Goal: Task Accomplishment & Management: Manage account settings

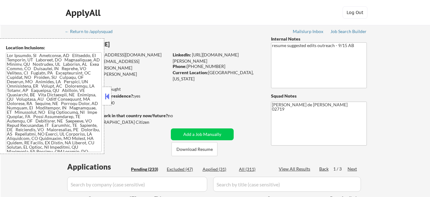
select select ""pending""
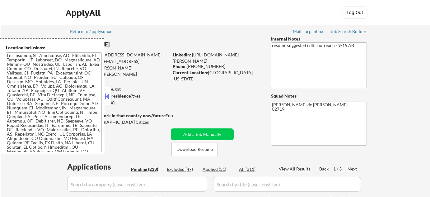
select select ""pending""
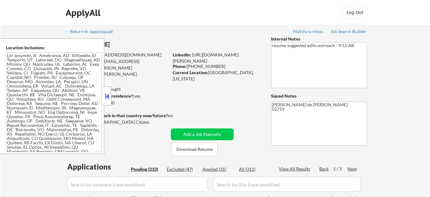
select select ""pending""
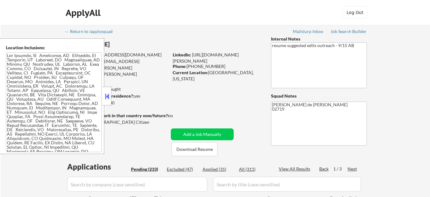
select select ""pending""
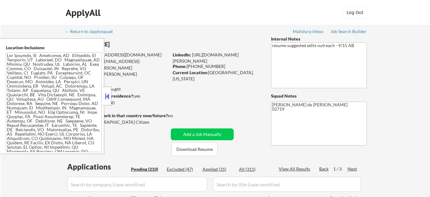
select select ""pending""
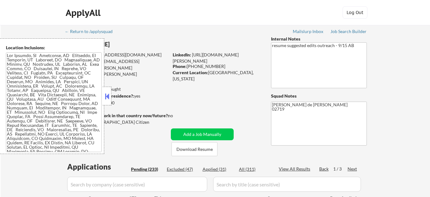
select select ""pending""
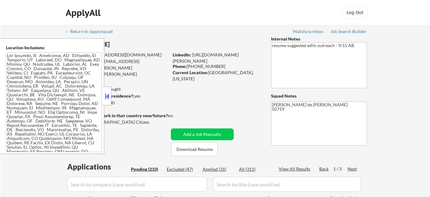
select select ""pending""
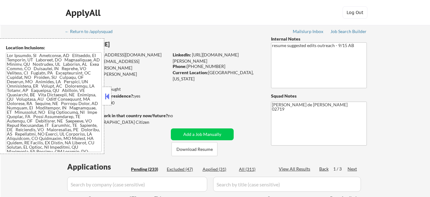
select select ""pending""
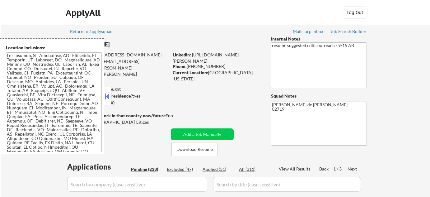
select select ""pending""
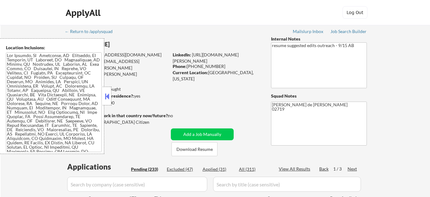
select select ""pending""
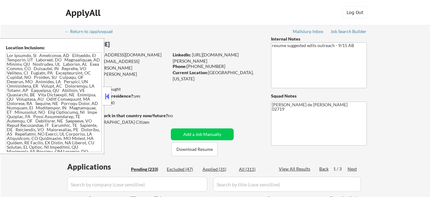
select select ""pending""
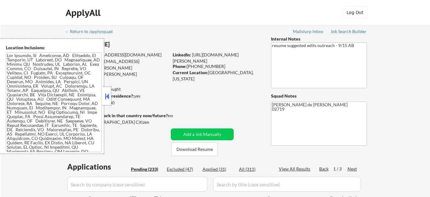
select select ""pending""
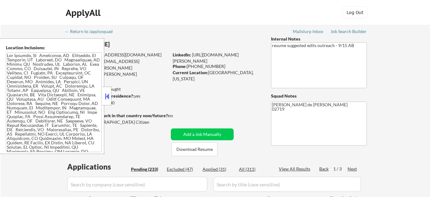
select select ""pending""
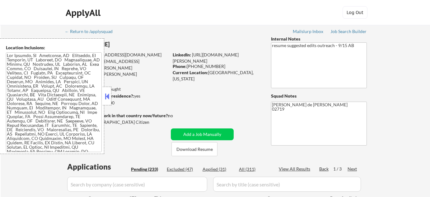
select select ""pending""
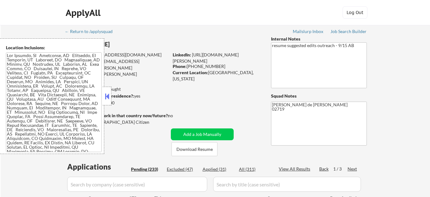
select select ""pending""
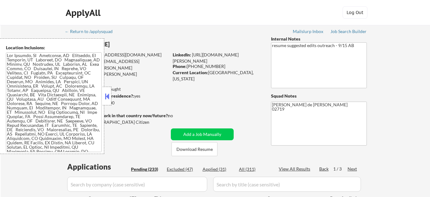
select select ""pending""
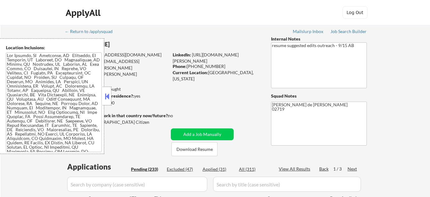
select select ""pending""
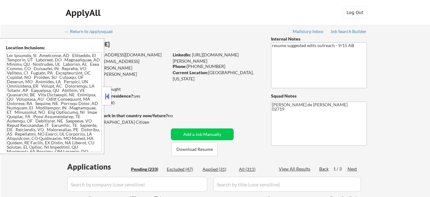
select select ""pending""
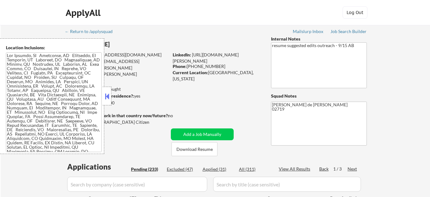
select select ""pending""
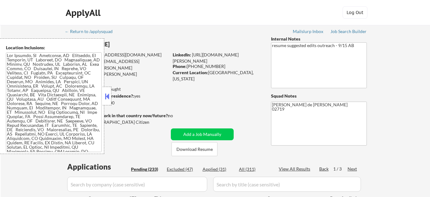
select select ""pending""
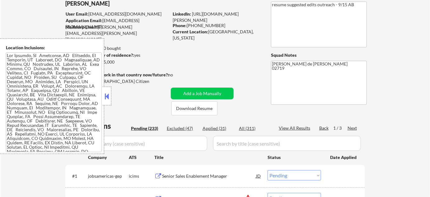
scroll to position [113, 0]
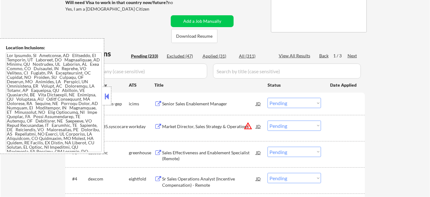
click at [110, 93] on button at bounding box center [107, 95] width 7 height 9
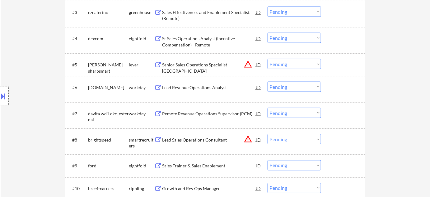
scroll to position [39, 0]
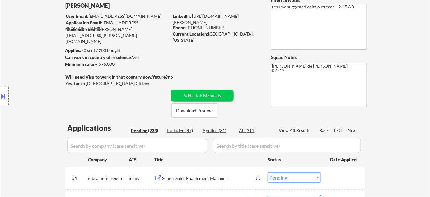
click at [352, 129] on div "Next" at bounding box center [352, 130] width 10 height 6
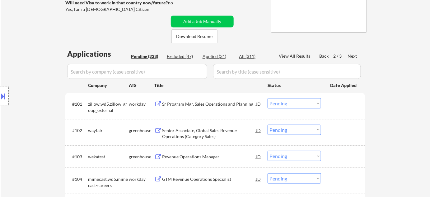
scroll to position [152, 0]
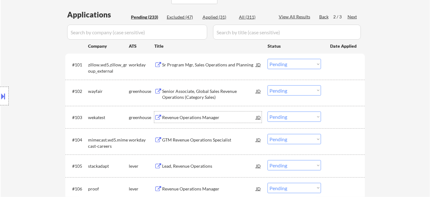
click at [209, 119] on div "Revenue Operations Manager" at bounding box center [209, 117] width 94 height 6
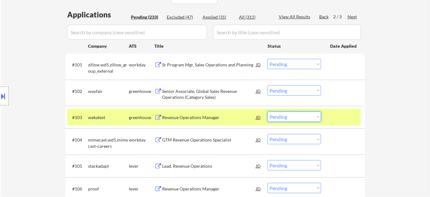
drag, startPoint x: 314, startPoint y: 117, endPoint x: 310, endPoint y: 132, distance: 15.3
click at [314, 117] on select "Choose an option... Pending Applied Excluded (Questions) Excluded (Expired) Exc…" at bounding box center [295, 116] width 54 height 10
click at [268, 111] on select "Choose an option... Pending Applied Excluded (Questions) Excluded (Expired) Exc…" at bounding box center [295, 116] width 54 height 10
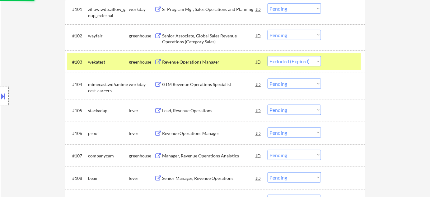
scroll to position [208, 0]
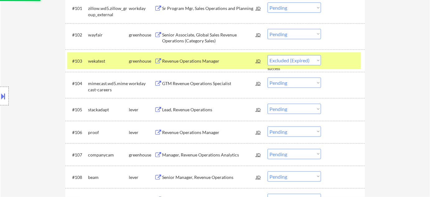
select select ""pending""
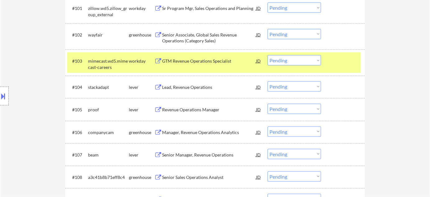
click at [193, 87] on div "Lead, Revenue Operations" at bounding box center [209, 87] width 94 height 6
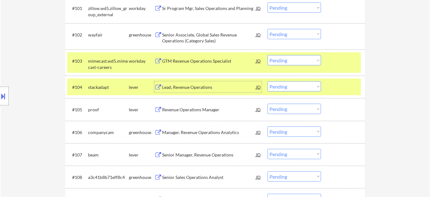
click at [282, 87] on select "Choose an option... Pending Applied Excluded (Questions) Excluded (Expired) Exc…" at bounding box center [295, 86] width 54 height 10
click at [268, 81] on select "Choose an option... Pending Applied Excluded (Questions) Excluded (Expired) Exc…" at bounding box center [295, 86] width 54 height 10
click at [185, 109] on div "Revenue Operations Manager" at bounding box center [209, 109] width 94 height 6
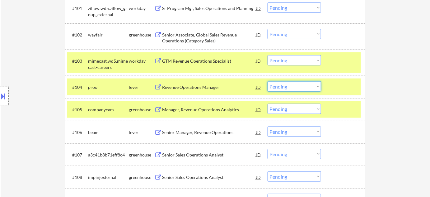
click at [307, 84] on select "Choose an option... Pending Applied Excluded (Questions) Excluded (Expired) Exc…" at bounding box center [295, 86] width 54 height 10
click at [268, 81] on select "Choose an option... Pending Applied Excluded (Questions) Excluded (Expired) Exc…" at bounding box center [295, 86] width 54 height 10
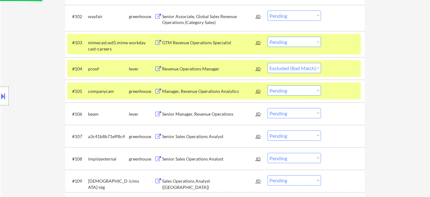
scroll to position [236, 0]
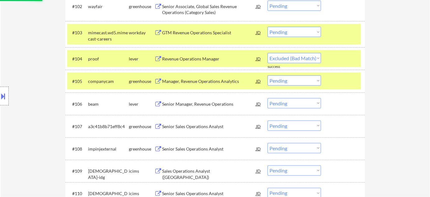
select select ""pending""
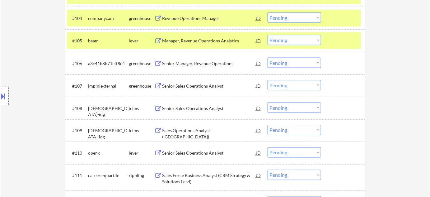
scroll to position [293, 0]
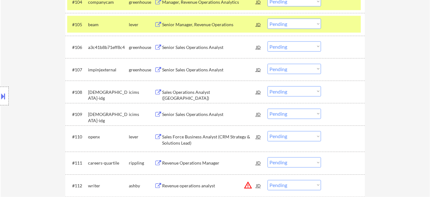
click at [198, 68] on div "Senior Sales Operations Analyst" at bounding box center [209, 70] width 94 height 6
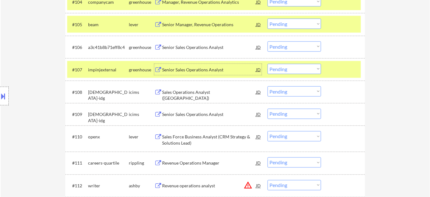
click at [296, 68] on select "Choose an option... Pending Applied Excluded (Questions) Excluded (Expired) Exc…" at bounding box center [295, 69] width 54 height 10
click at [268, 64] on select "Choose an option... Pending Applied Excluded (Questions) Excluded (Expired) Exc…" at bounding box center [295, 69] width 54 height 10
select select ""pending""
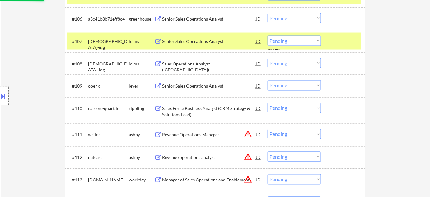
click at [189, 109] on div "Sales Force Business Analyst (CRM Strategy & Solutions Lead)" at bounding box center [209, 111] width 94 height 12
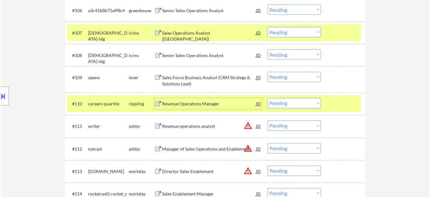
scroll to position [339, 0]
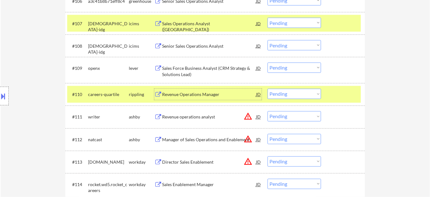
click at [276, 90] on select "Choose an option... Pending Applied Excluded (Questions) Excluded (Expired) Exc…" at bounding box center [295, 94] width 54 height 10
click at [268, 89] on select "Choose an option... Pending Applied Excluded (Questions) Excluded (Expired) Exc…" at bounding box center [295, 94] width 54 height 10
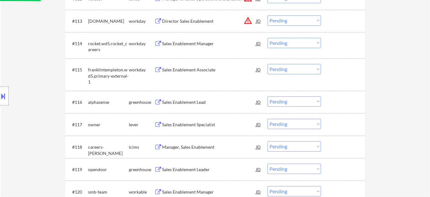
scroll to position [481, 0]
select select ""pending""
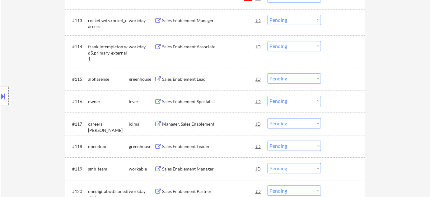
click at [172, 76] on div "Sales Enablement Lead" at bounding box center [209, 79] width 94 height 6
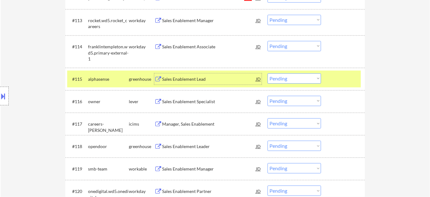
click at [278, 79] on select "Choose an option... Pending Applied Excluded (Questions) Excluded (Expired) Exc…" at bounding box center [295, 78] width 54 height 10
click at [268, 73] on select "Choose an option... Pending Applied Excluded (Questions) Excluded (Expired) Exc…" at bounding box center [295, 78] width 54 height 10
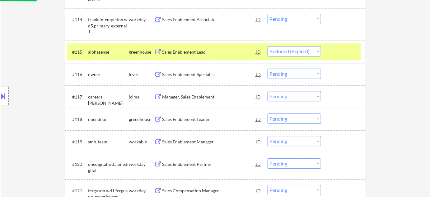
scroll to position [509, 0]
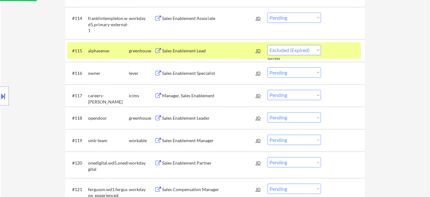
click at [195, 117] on div "Sales Enablement Leader" at bounding box center [209, 118] width 94 height 6
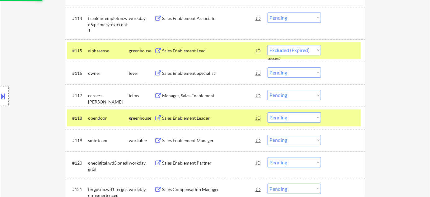
select select ""pending""
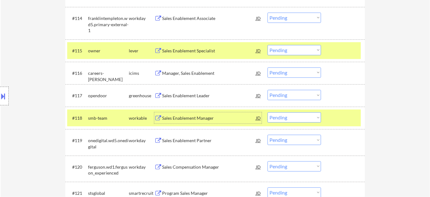
click at [287, 96] on select "Choose an option... Pending Applied Excluded (Questions) Excluded (Expired) Exc…" at bounding box center [295, 95] width 54 height 10
click at [268, 90] on select "Choose an option... Pending Applied Excluded (Questions) Excluded (Expired) Exc…" at bounding box center [295, 95] width 54 height 10
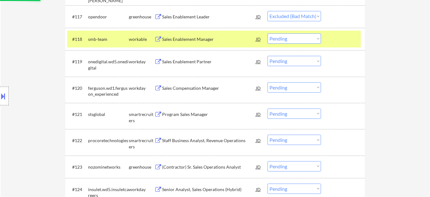
scroll to position [594, 0]
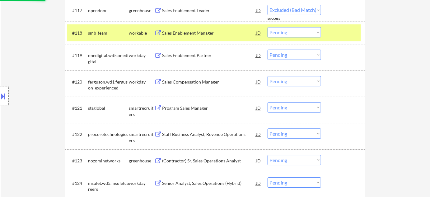
select select ""pending""
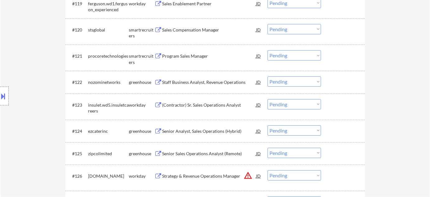
scroll to position [650, 0]
click at [203, 133] on div "Senior Sales Operations Analyst (Remote)" at bounding box center [209, 130] width 94 height 6
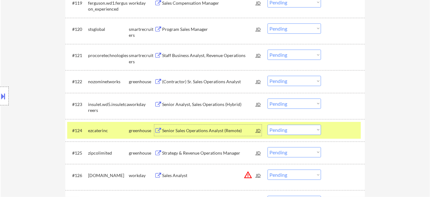
click at [284, 132] on select "Choose an option... Pending Applied Excluded (Questions) Excluded (Expired) Exc…" at bounding box center [295, 129] width 54 height 10
click at [268, 124] on select "Choose an option... Pending Applied Excluded (Questions) Excluded (Expired) Exc…" at bounding box center [295, 129] width 54 height 10
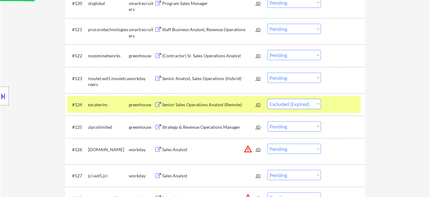
scroll to position [707, 0]
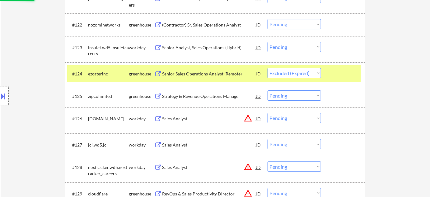
click at [200, 97] on div "Strategy & Revenue Operations Manager" at bounding box center [209, 96] width 94 height 6
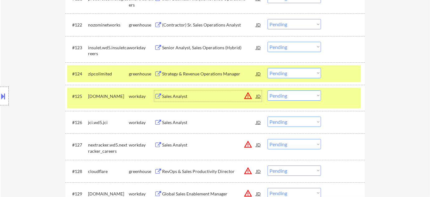
click at [309, 76] on select "Choose an option... Pending Applied Excluded (Questions) Excluded (Expired) Exc…" at bounding box center [295, 73] width 54 height 10
click at [268, 68] on select "Choose an option... Pending Applied Excluded (Questions) Excluded (Expired) Exc…" at bounding box center [295, 73] width 54 height 10
select select ""pending""
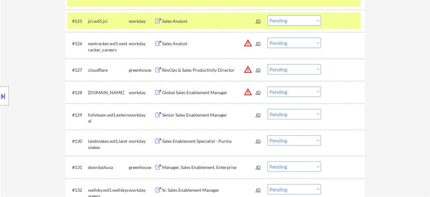
scroll to position [820, 0]
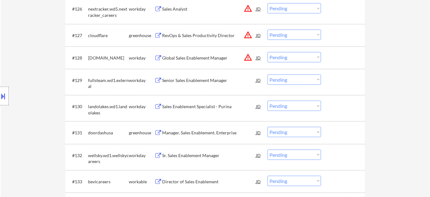
click at [199, 133] on div "Manager, Sales Enablement, Enterprise" at bounding box center [209, 132] width 94 height 6
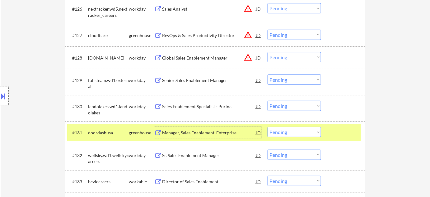
click at [275, 131] on select "Choose an option... Pending Applied Excluded (Questions) Excluded (Expired) Exc…" at bounding box center [295, 132] width 54 height 10
click at [268, 127] on select "Choose an option... Pending Applied Excluded (Questions) Excluded (Expired) Exc…" at bounding box center [295, 132] width 54 height 10
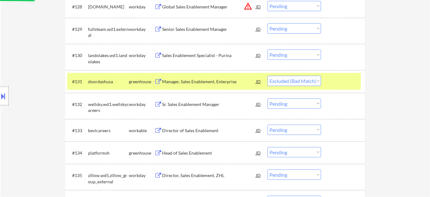
scroll to position [877, 0]
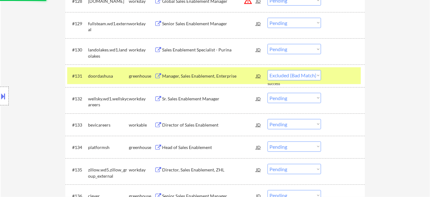
select select ""pending""
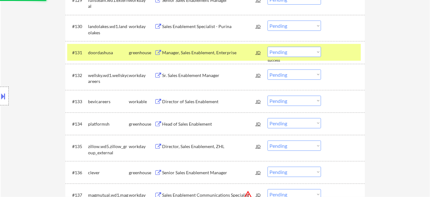
scroll to position [905, 0]
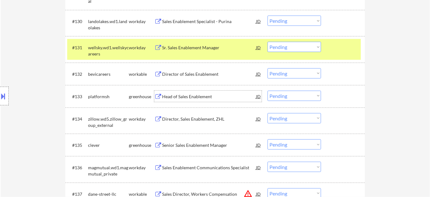
click at [193, 96] on div "Head of Sales Enablement" at bounding box center [209, 96] width 94 height 6
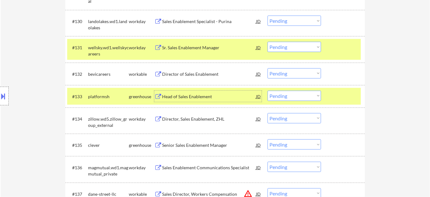
click at [294, 96] on select "Choose an option... Pending Applied Excluded (Questions) Excluded (Expired) Exc…" at bounding box center [295, 96] width 54 height 10
click at [268, 91] on select "Choose an option... Pending Applied Excluded (Questions) Excluded (Expired) Exc…" at bounding box center [295, 96] width 54 height 10
click at [191, 145] on div "Senior Sales Enablement Manager" at bounding box center [209, 145] width 94 height 6
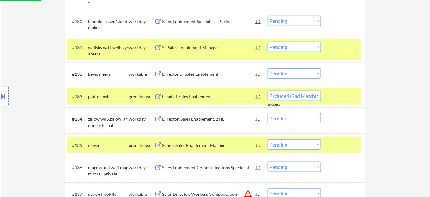
select select ""pending""
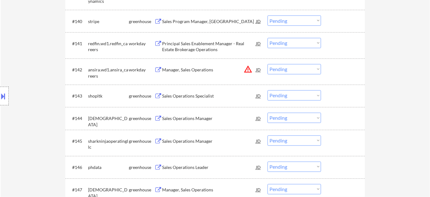
scroll to position [1159, 0]
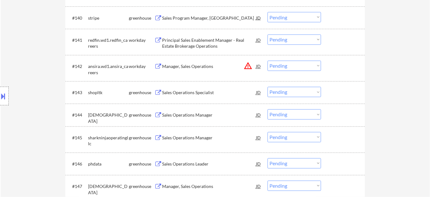
click at [194, 116] on div "Sales Operations Manager" at bounding box center [209, 115] width 94 height 6
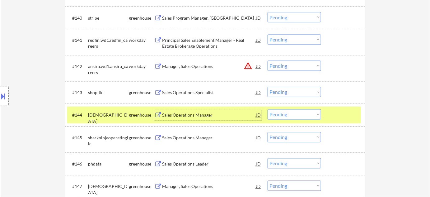
click at [272, 113] on select "Choose an option... Pending Applied Excluded (Questions) Excluded (Expired) Exc…" at bounding box center [295, 114] width 54 height 10
click at [268, 109] on select "Choose an option... Pending Applied Excluded (Questions) Excluded (Expired) Exc…" at bounding box center [295, 114] width 54 height 10
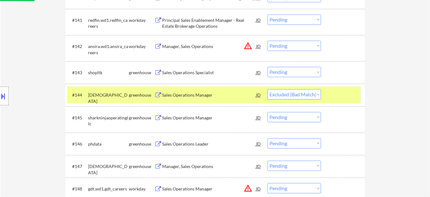
scroll to position [1216, 0]
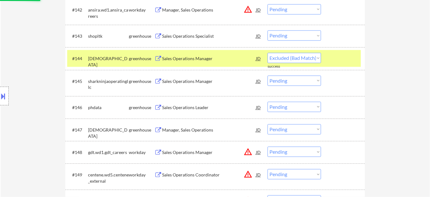
select select ""pending""
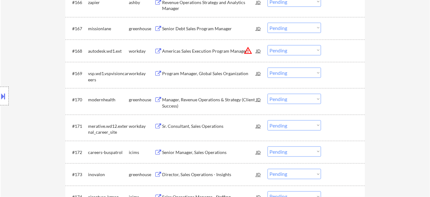
scroll to position [1810, 0]
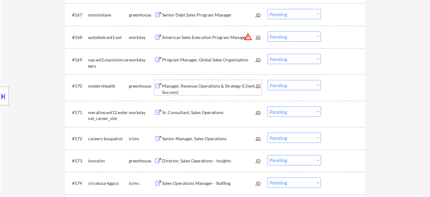
click at [207, 84] on div "Manager, Revenue Operations & Strategy (Client Success)" at bounding box center [209, 89] width 94 height 12
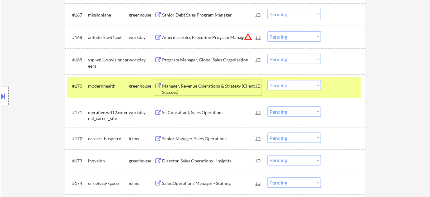
click at [288, 87] on select "Choose an option... Pending Applied Excluded (Questions) Excluded (Expired) Exc…" at bounding box center [295, 85] width 54 height 10
click at [268, 80] on select "Choose an option... Pending Applied Excluded (Questions) Excluded (Expired) Exc…" at bounding box center [295, 85] width 54 height 10
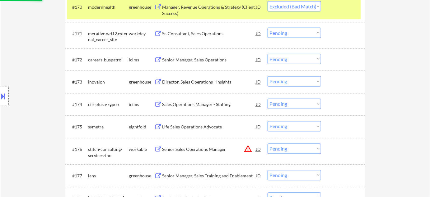
scroll to position [1895, 0]
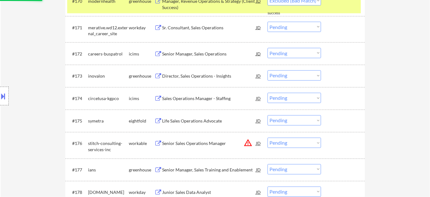
select select ""pending""
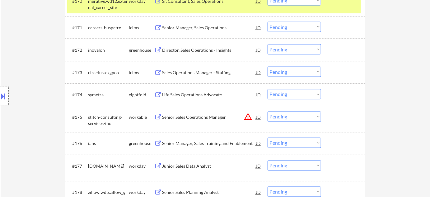
scroll to position [1951, 0]
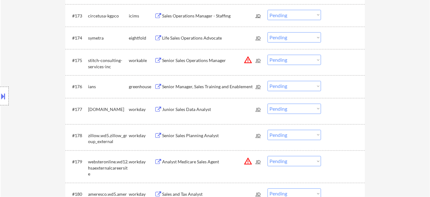
click at [207, 87] on div "Senior Manager, Sales Training and Enablement" at bounding box center [209, 87] width 94 height 6
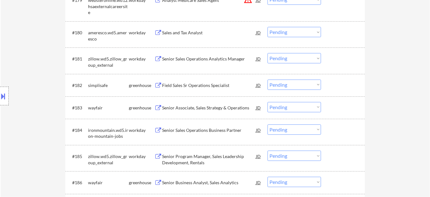
scroll to position [2121, 0]
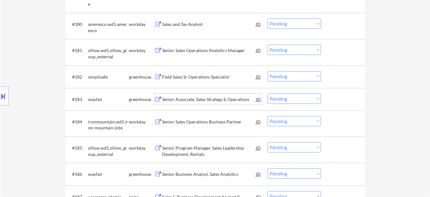
click at [205, 98] on div "Senior Associate, Sales Strategy & Operations" at bounding box center [209, 99] width 94 height 6
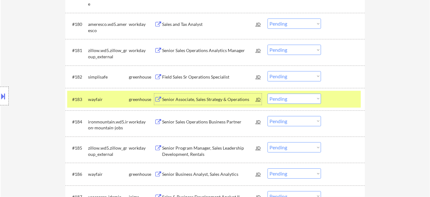
click at [298, 99] on select "Choose an option... Pending Applied Excluded (Questions) Excluded (Expired) Exc…" at bounding box center [295, 98] width 54 height 10
click at [268, 93] on select "Choose an option... Pending Applied Excluded (Questions) Excluded (Expired) Exc…" at bounding box center [295, 98] width 54 height 10
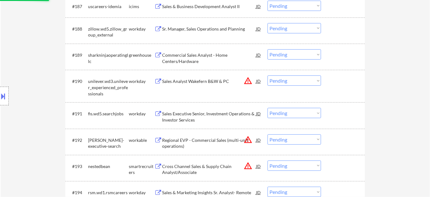
select select ""pending""
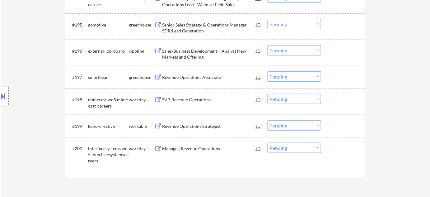
scroll to position [2517, 0]
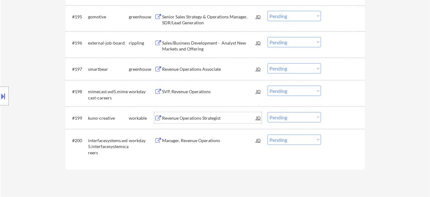
click at [206, 120] on div "Revenue Operations Strategist" at bounding box center [209, 118] width 94 height 6
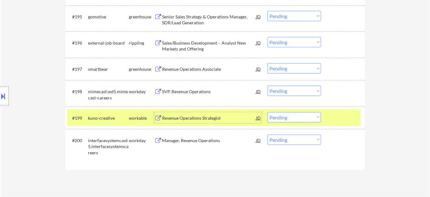
click at [279, 115] on select "Choose an option... Pending Applied Excluded (Questions) Excluded (Expired) Exc…" at bounding box center [295, 117] width 54 height 10
click at [268, 112] on select "Choose an option... Pending Applied Excluded (Questions) Excluded (Expired) Exc…" at bounding box center [295, 117] width 54 height 10
select select ""pending""
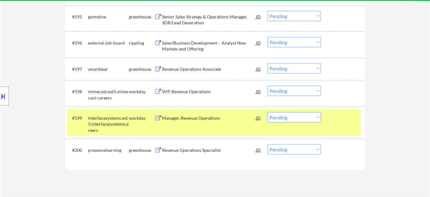
click at [184, 49] on div "Sales/Business Development - Analyst New Markets and Offering" at bounding box center [209, 46] width 94 height 12
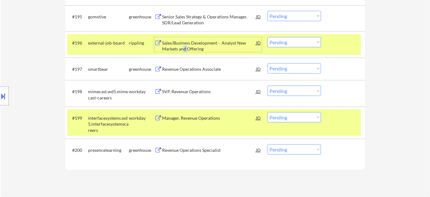
click at [286, 39] on select "Choose an option... Pending Applied Excluded (Questions) Excluded (Expired) Exc…" at bounding box center [295, 42] width 54 height 10
click at [268, 37] on select "Choose an option... Pending Applied Excluded (Questions) Excluded (Expired) Exc…" at bounding box center [295, 42] width 54 height 10
click at [207, 150] on div "Revenue Operations Specialist" at bounding box center [209, 150] width 94 height 6
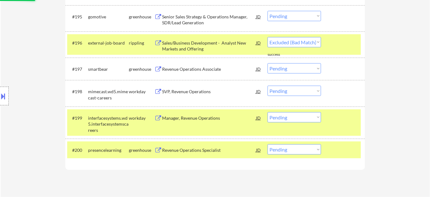
select select ""pending""
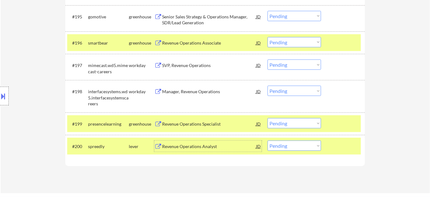
click at [293, 123] on select "Choose an option... Pending Applied Excluded (Questions) Excluded (Expired) Exc…" at bounding box center [295, 123] width 54 height 10
click at [268, 118] on select "Choose an option... Pending Applied Excluded (Questions) Excluded (Expired) Exc…" at bounding box center [295, 123] width 54 height 10
select select ""pending""
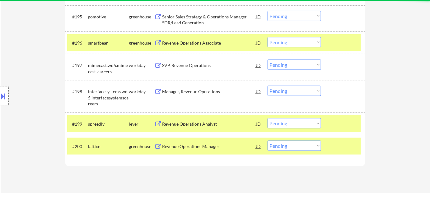
click at [281, 67] on select "Choose an option... Pending Applied Excluded (Questions) Excluded (Expired) Exc…" at bounding box center [295, 64] width 54 height 10
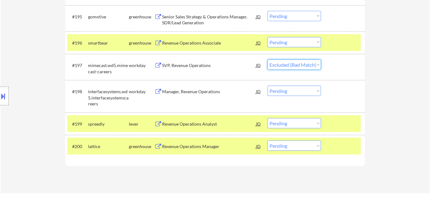
click at [268, 59] on select "Choose an option... Pending Applied Excluded (Questions) Excluded (Expired) Exc…" at bounding box center [295, 64] width 54 height 10
select select ""pending""
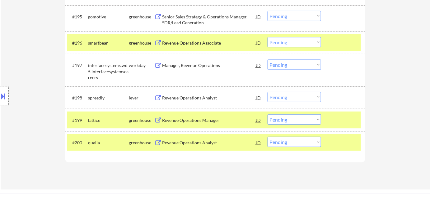
click at [199, 120] on div "Revenue Operations Manager" at bounding box center [209, 120] width 94 height 6
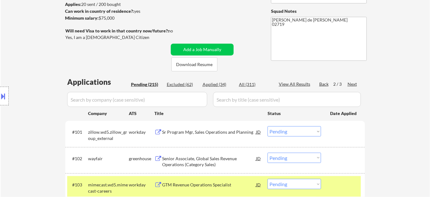
scroll to position [85, 0]
click at [214, 82] on div "Applied (34)" at bounding box center [218, 84] width 31 height 6
click at [186, 101] on input "input" at bounding box center [137, 99] width 140 height 15
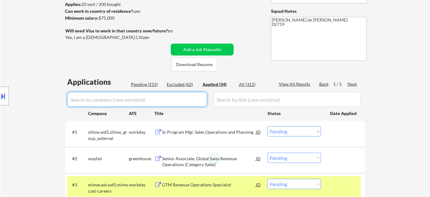
type input "l"
select select ""applied""
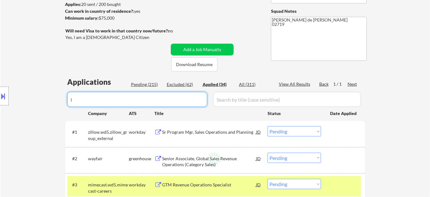
select select ""applied""
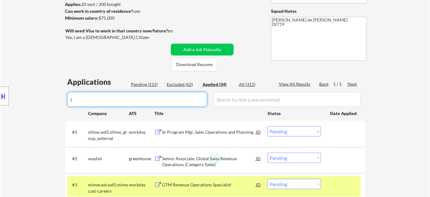
select select ""applied""
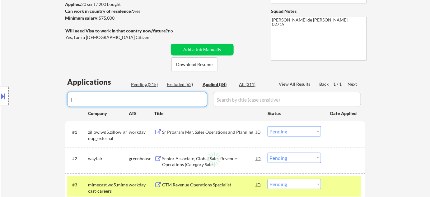
select select ""applied""
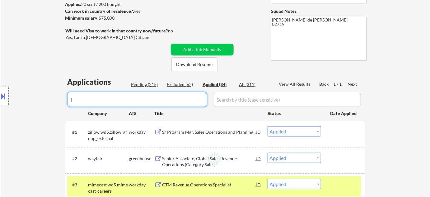
select select ""applied""
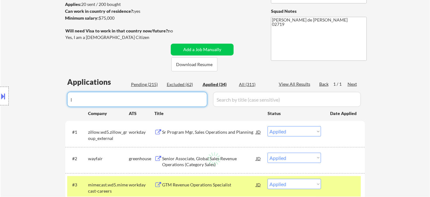
select select ""applied""
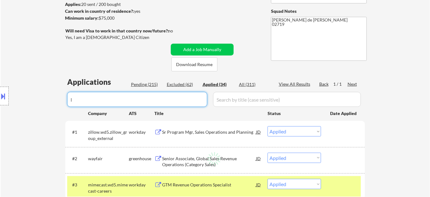
select select ""applied""
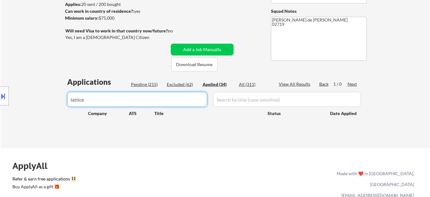
type input "lattice"
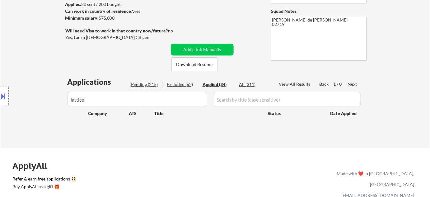
click at [153, 81] on div "Pending (215)" at bounding box center [146, 84] width 31 height 6
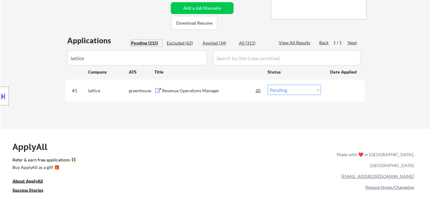
scroll to position [148, 0]
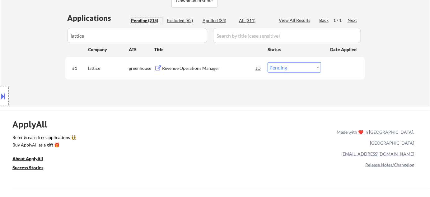
click at [292, 70] on select "Choose an option... Pending Applied Excluded (Questions) Excluded (Expired) Exc…" at bounding box center [295, 67] width 54 height 10
select select ""excluded""
click at [268, 62] on select "Choose an option... Pending Applied Excluded (Questions) Excluded (Expired) Exc…" at bounding box center [295, 67] width 54 height 10
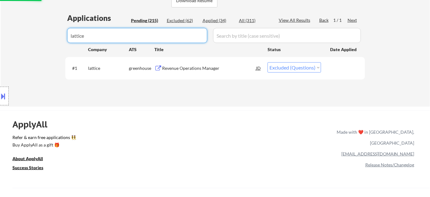
drag, startPoint x: 154, startPoint y: 29, endPoint x: 0, endPoint y: 44, distance: 155.0
click at [147, 19] on div "Pending (215)" at bounding box center [146, 20] width 31 height 6
select select ""pending""
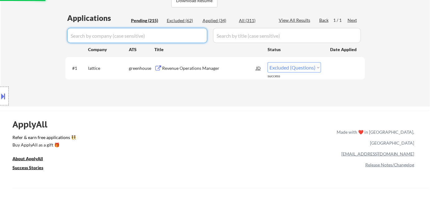
select select ""pending""
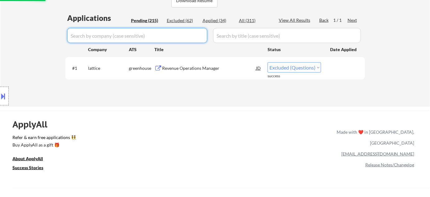
select select ""pending""
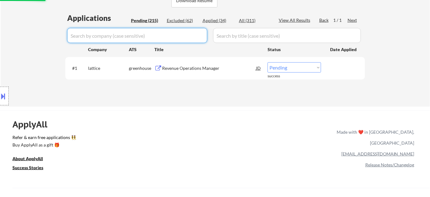
select select ""pending""
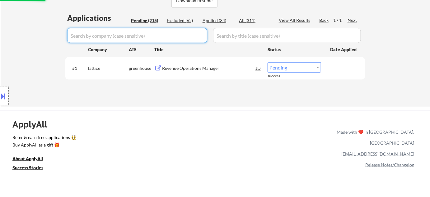
select select ""pending""
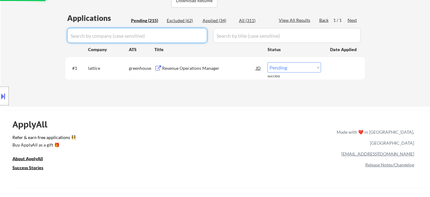
select select ""pending""
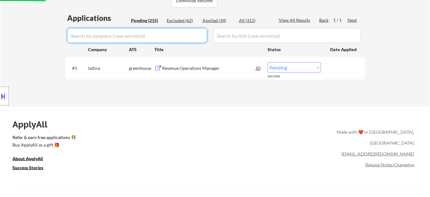
select select ""pending""
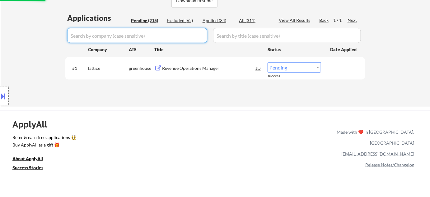
select select ""pending""
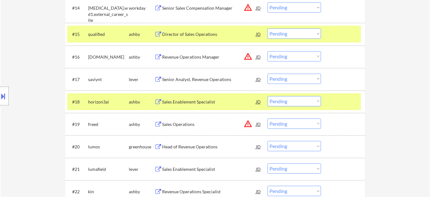
scroll to position [544, 0]
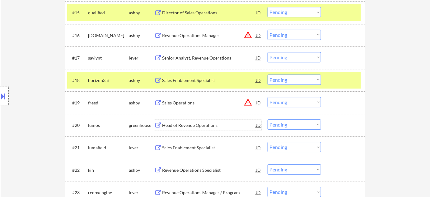
click at [200, 124] on div "Head of Revenue Operations" at bounding box center [209, 125] width 94 height 6
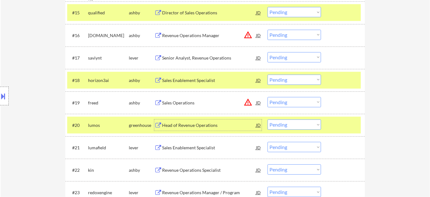
click at [293, 124] on select "Choose an option... Pending Applied Excluded (Questions) Excluded (Expired) Exc…" at bounding box center [295, 124] width 54 height 10
click at [268, 119] on select "Choose an option... Pending Applied Excluded (Questions) Excluded (Expired) Exc…" at bounding box center [295, 124] width 54 height 10
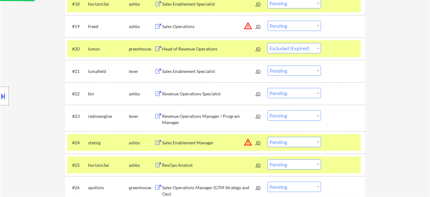
scroll to position [629, 0]
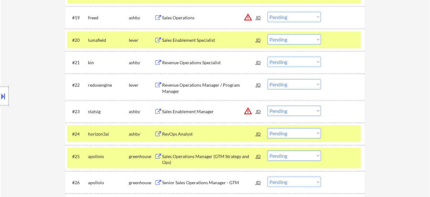
click at [199, 41] on div "Sales Enablement Specialist" at bounding box center [209, 40] width 94 height 6
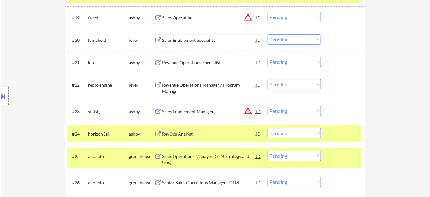
click at [0, 99] on button at bounding box center [3, 96] width 7 height 10
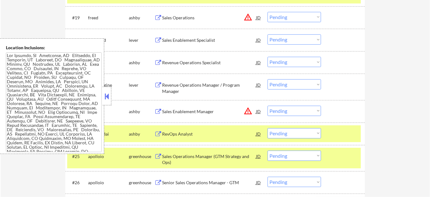
click at [105, 97] on button at bounding box center [107, 95] width 7 height 9
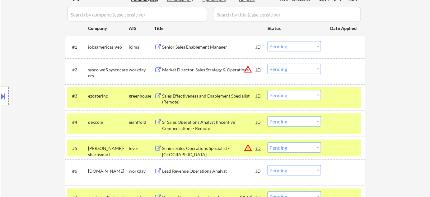
scroll to position [571, 0]
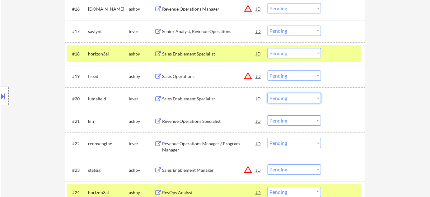
click at [289, 101] on select "Choose an option... Pending Applied Excluded (Questions) Excluded (Expired) Exc…" at bounding box center [295, 98] width 54 height 10
click at [268, 93] on select "Choose an option... Pending Applied Excluded (Questions) Excluded (Expired) Exc…" at bounding box center [295, 98] width 54 height 10
select select ""pending""
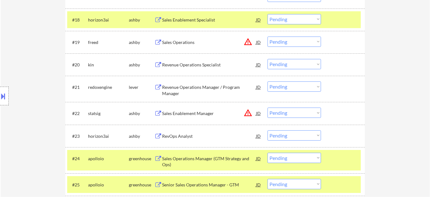
scroll to position [627, 0]
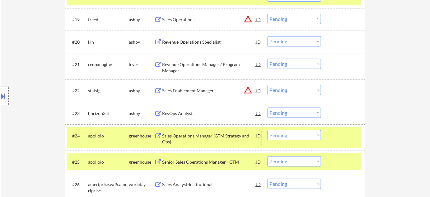
click at [219, 137] on div "Sales Operations Manager (GTM Strategy and Ops)" at bounding box center [209, 139] width 94 height 12
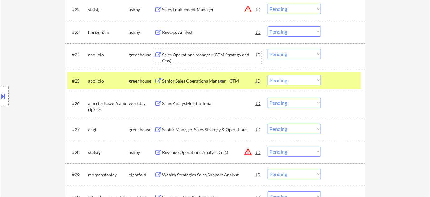
scroll to position [712, 0]
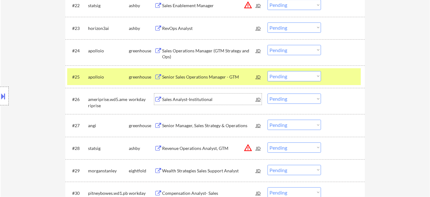
click at [192, 95] on div "Sales Analyst-Institutional" at bounding box center [209, 98] width 94 height 11
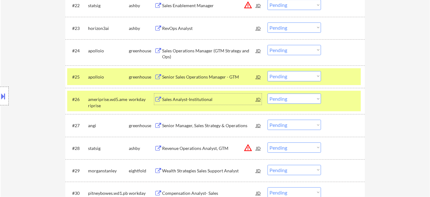
click at [287, 99] on select "Choose an option... Pending Applied Excluded (Questions) Excluded (Expired) Exc…" at bounding box center [295, 98] width 54 height 10
click at [268, 93] on select "Choose an option... Pending Applied Excluded (Questions) Excluded (Expired) Exc…" at bounding box center [295, 98] width 54 height 10
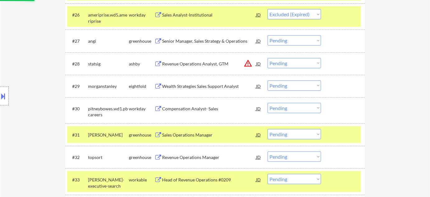
scroll to position [797, 0]
select select ""pending""
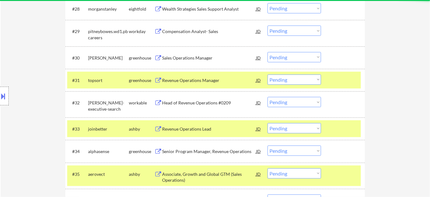
scroll to position [854, 0]
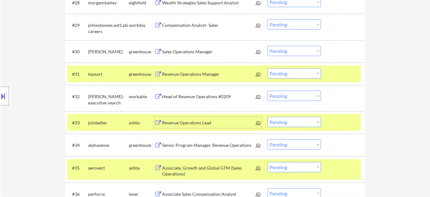
click at [206, 121] on div "Revenue Operations Lead" at bounding box center [209, 122] width 94 height 6
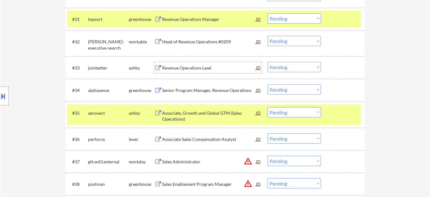
scroll to position [910, 0]
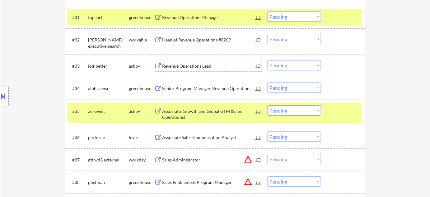
click at [182, 70] on div "Revenue Operations Lead" at bounding box center [209, 65] width 94 height 11
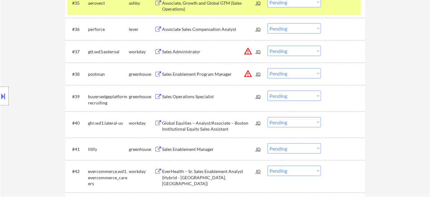
scroll to position [1023, 0]
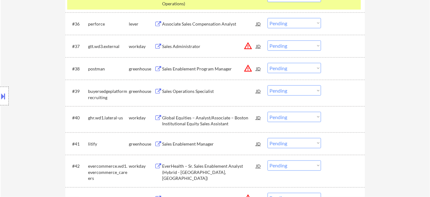
click at [198, 91] on div "Sales Operations Specialist" at bounding box center [209, 91] width 94 height 6
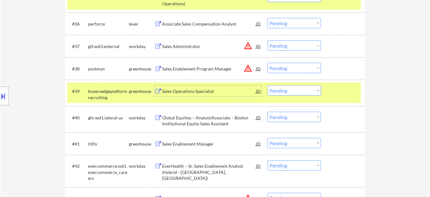
click at [283, 92] on select "Choose an option... Pending Applied Excluded (Questions) Excluded (Expired) Exc…" at bounding box center [295, 90] width 54 height 10
click at [268, 85] on select "Choose an option... Pending Applied Excluded (Questions) Excluded (Expired) Exc…" at bounding box center [295, 90] width 54 height 10
select select ""pending""
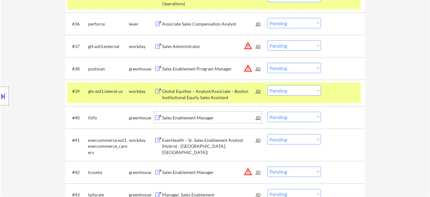
click at [198, 120] on div "Sales Enablement Manager" at bounding box center [209, 117] width 94 height 11
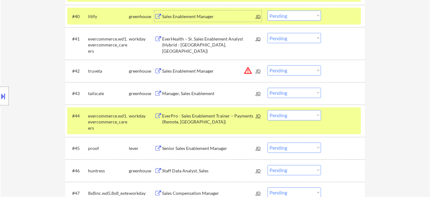
scroll to position [1136, 0]
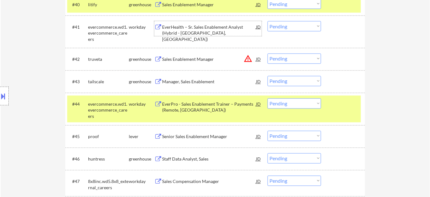
click at [192, 33] on div "EverHealth – Sr. Sales Enablement Analyst (Hybrid - [GEOGRAPHIC_DATA], [GEOGRAP…" at bounding box center [209, 33] width 94 height 18
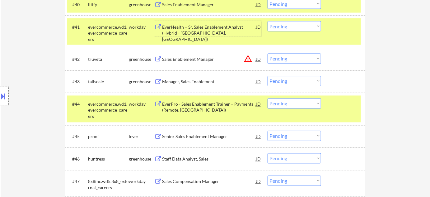
drag, startPoint x: 285, startPoint y: 101, endPoint x: 289, endPoint y: 107, distance: 7.1
click at [285, 101] on select "Choose an option... Pending Applied Excluded (Questions) Excluded (Expired) Exc…" at bounding box center [295, 103] width 54 height 10
click at [298, 25] on select "Choose an option... Pending Applied Excluded (Questions) Excluded (Expired) Exc…" at bounding box center [295, 26] width 54 height 10
click at [268, 21] on select "Choose an option... Pending Applied Excluded (Questions) Excluded (Expired) Exc…" at bounding box center [295, 26] width 54 height 10
select select ""pending""
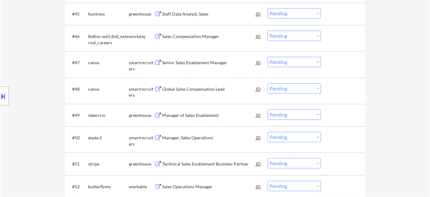
scroll to position [1250, 0]
click at [210, 114] on div "Manager of Sales Enablement" at bounding box center [209, 114] width 94 height 6
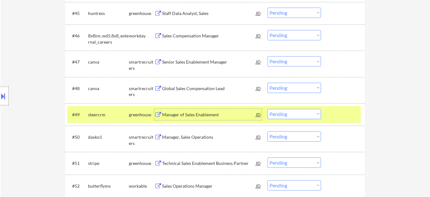
click at [287, 112] on select "Choose an option... Pending Applied Excluded (Questions) Excluded (Expired) Exc…" at bounding box center [295, 114] width 54 height 10
click at [268, 109] on select "Choose an option... Pending Applied Excluded (Questions) Excluded (Expired) Exc…" at bounding box center [295, 114] width 54 height 10
click at [202, 136] on div "Manager, Sales Operations" at bounding box center [209, 137] width 94 height 6
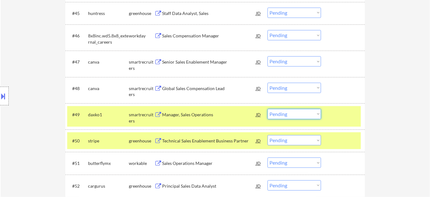
click at [281, 114] on select "Choose an option... Pending Applied Excluded (Questions) Excluded (Expired) Exc…" at bounding box center [295, 114] width 54 height 10
click at [268, 109] on select "Choose an option... Pending Applied Excluded (Questions) Excluded (Expired) Exc…" at bounding box center [295, 114] width 54 height 10
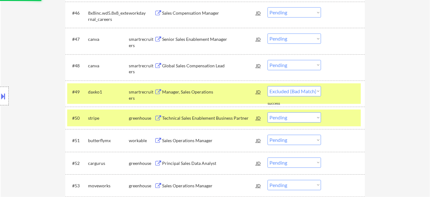
scroll to position [1306, 0]
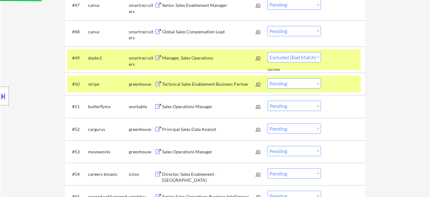
select select ""pending""
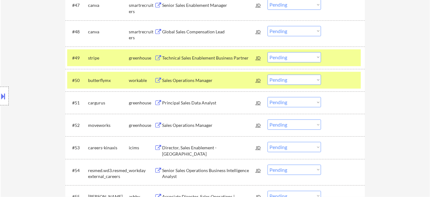
click at [193, 80] on div "Sales Operations Manager" at bounding box center [209, 80] width 94 height 6
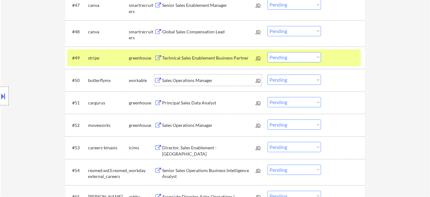
click at [279, 83] on select "Choose an option... Pending Applied Excluded (Questions) Excluded (Expired) Exc…" at bounding box center [295, 79] width 54 height 10
click at [268, 74] on select "Choose an option... Pending Applied Excluded (Questions) Excluded (Expired) Exc…" at bounding box center [295, 79] width 54 height 10
click at [198, 123] on div "Sales Operations Manager" at bounding box center [209, 125] width 94 height 6
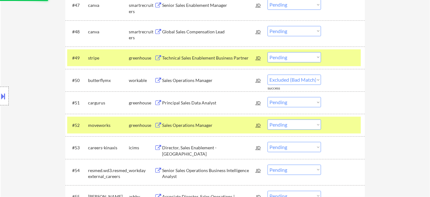
select select ""pending""
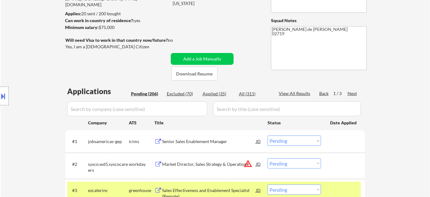
scroll to position [0, 0]
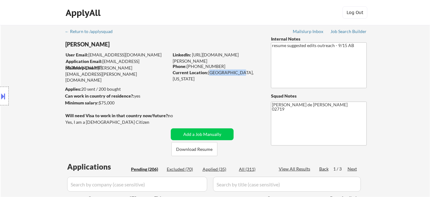
drag, startPoint x: 209, startPoint y: 73, endPoint x: 235, endPoint y: 73, distance: 25.8
click at [235, 73] on div "Current Location: [GEOGRAPHIC_DATA], [US_STATE]" at bounding box center [217, 75] width 88 height 12
copy div "[GEOGRAPHIC_DATA], [GEOGRAPHIC_DATA]"
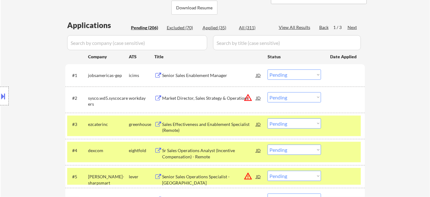
scroll to position [1310, 0]
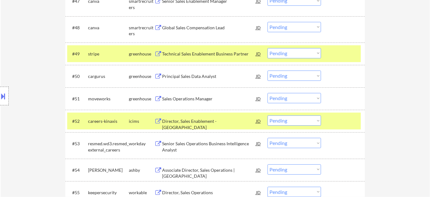
click at [276, 99] on select "Choose an option... Pending Applied Excluded (Questions) Excluded (Expired) Exc…" at bounding box center [295, 98] width 54 height 10
click at [268, 93] on select "Choose an option... Pending Applied Excluded (Questions) Excluded (Expired) Exc…" at bounding box center [295, 98] width 54 height 10
select select ""pending""
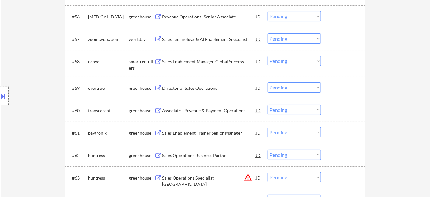
scroll to position [1536, 0]
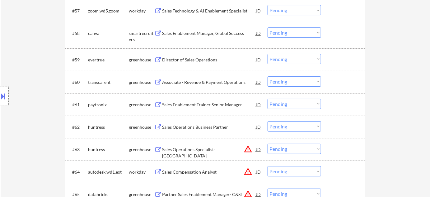
click at [211, 83] on div "Associate - Revenue & Payment Operations" at bounding box center [209, 82] width 94 height 6
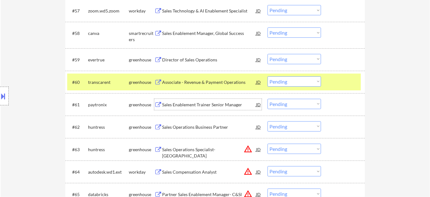
click at [202, 103] on div "Sales Enablement Trainer Senior Manager" at bounding box center [209, 104] width 94 height 6
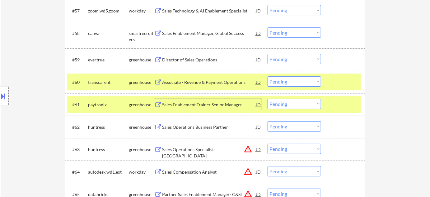
click at [6, 94] on button at bounding box center [3, 96] width 7 height 10
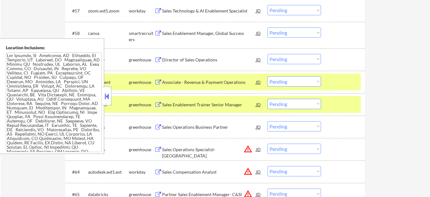
click at [109, 98] on button at bounding box center [107, 95] width 7 height 9
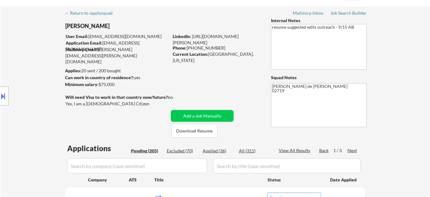
scroll to position [28, 0]
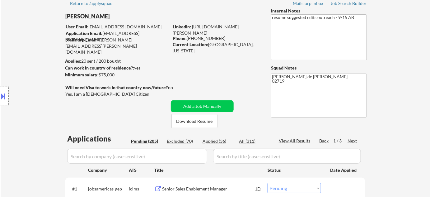
click at [221, 141] on div "Applied (36)" at bounding box center [218, 141] width 31 height 6
select select ""applied""
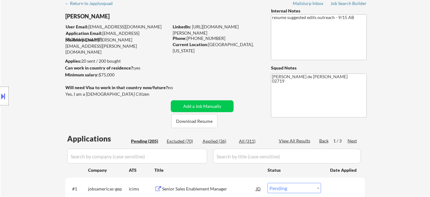
select select ""applied""
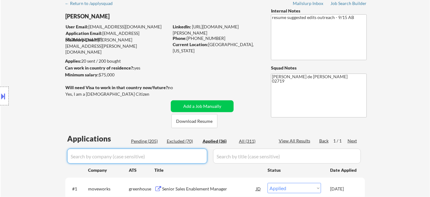
click at [173, 159] on input "input" at bounding box center [137, 155] width 140 height 15
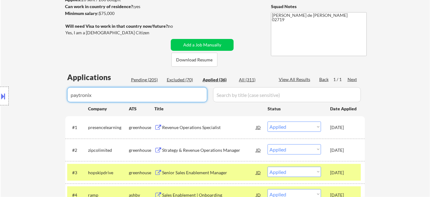
scroll to position [113, 0]
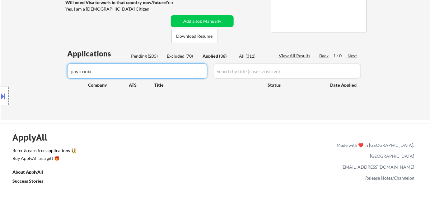
click at [146, 58] on div "Pending (205)" at bounding box center [146, 56] width 31 height 6
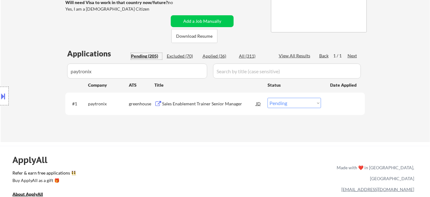
drag, startPoint x: 68, startPoint y: 83, endPoint x: 44, endPoint y: 86, distance: 24.4
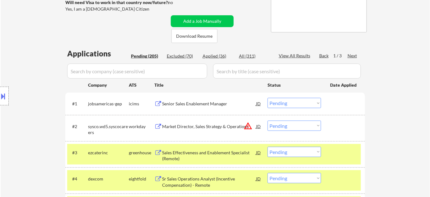
click at [148, 54] on div "Pending (205)" at bounding box center [146, 56] width 31 height 6
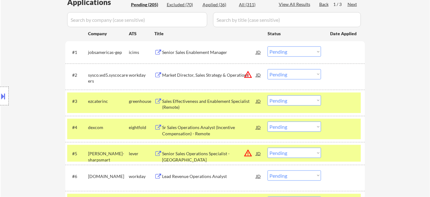
scroll to position [28, 0]
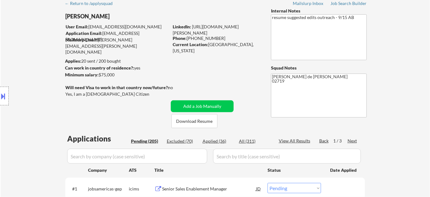
click at [212, 140] on div "Applied (36)" at bounding box center [218, 141] width 31 height 6
click at [169, 167] on div "Title" at bounding box center [207, 170] width 107 height 6
click at [164, 159] on input "input" at bounding box center [137, 155] width 140 height 15
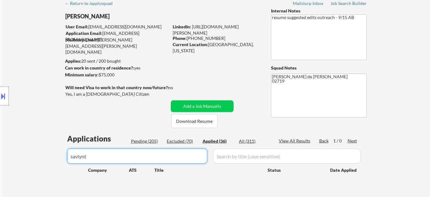
click at [154, 141] on div "Pending (205)" at bounding box center [146, 141] width 31 height 6
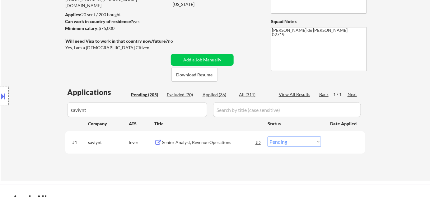
scroll to position [85, 0]
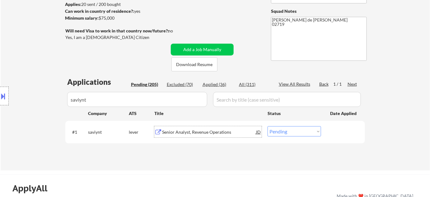
click at [192, 134] on div "Senior Analyst, Revenue Operations" at bounding box center [209, 132] width 94 height 6
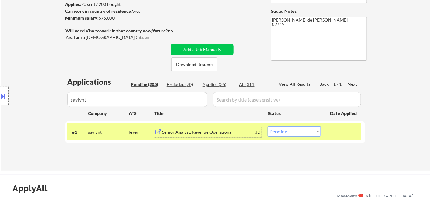
click at [306, 132] on select "Choose an option... Pending Applied Excluded (Questions) Excluded (Expired) Exc…" at bounding box center [295, 131] width 54 height 10
click at [268, 126] on select "Choose an option... Pending Applied Excluded (Questions) Excluded (Expired) Exc…" at bounding box center [295, 131] width 54 height 10
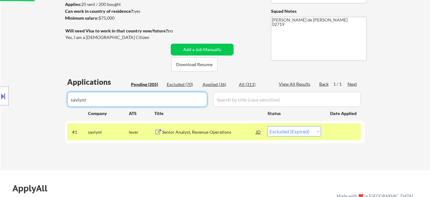
drag, startPoint x: 151, startPoint y: 99, endPoint x: 35, endPoint y: 103, distance: 115.8
click at [39, 103] on body "← Return to /applysquad Mailslurp Inbox Job Search Builder [PERSON_NAME] User E…" at bounding box center [215, 13] width 430 height 197
click at [141, 83] on div "Pending (205)" at bounding box center [146, 84] width 31 height 6
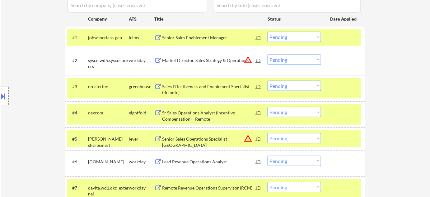
scroll to position [170, 0]
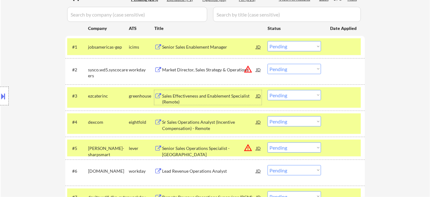
click at [225, 98] on div "Sales Effectiveness and Enablement Specialist (Remote)" at bounding box center [209, 99] width 94 height 12
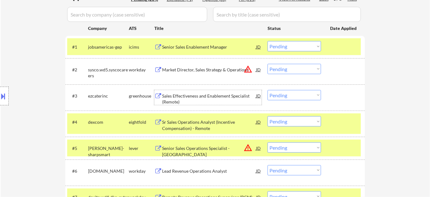
click at [287, 94] on select "Choose an option... Pending Applied Excluded (Questions) Excluded (Expired) Exc…" at bounding box center [295, 95] width 54 height 10
click at [268, 90] on select "Choose an option... Pending Applied Excluded (Questions) Excluded (Expired) Exc…" at bounding box center [295, 95] width 54 height 10
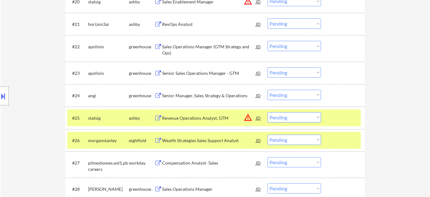
scroll to position [650, 0]
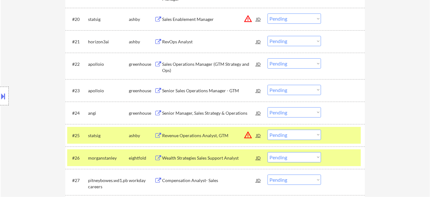
click at [180, 41] on div "RevOps Analyst" at bounding box center [209, 42] width 94 height 6
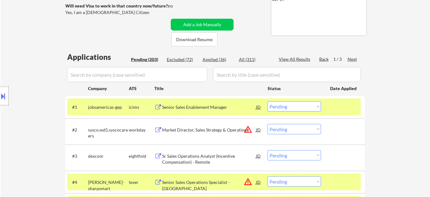
scroll to position [113, 0]
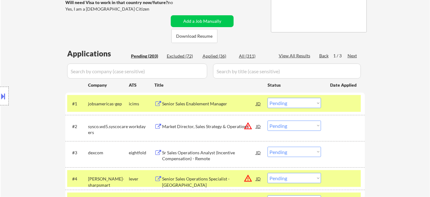
drag, startPoint x: 213, startPoint y: 55, endPoint x: 173, endPoint y: 69, distance: 42.9
click at [213, 54] on div "Applied (36)" at bounding box center [218, 56] width 31 height 6
click at [170, 70] on input "input" at bounding box center [137, 70] width 140 height 15
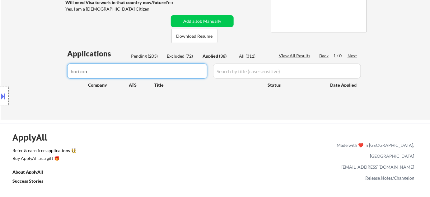
drag, startPoint x: 136, startPoint y: 54, endPoint x: 136, endPoint y: 51, distance: 3.4
click at [136, 54] on div "Pending (203)" at bounding box center [146, 56] width 31 height 6
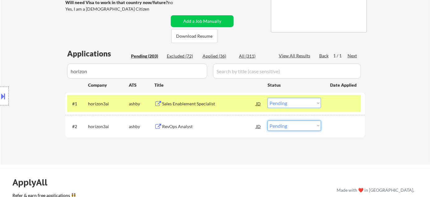
click at [274, 123] on select "Choose an option... Pending Applied Excluded (Questions) Excluded (Expired) Exc…" at bounding box center [295, 125] width 54 height 10
click at [268, 120] on select "Choose an option... Pending Applied Excluded (Questions) Excluded (Expired) Exc…" at bounding box center [295, 125] width 54 height 10
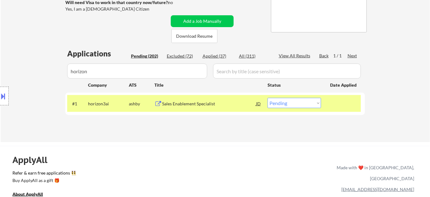
drag, startPoint x: 147, startPoint y: 65, endPoint x: 22, endPoint y: 67, distance: 124.8
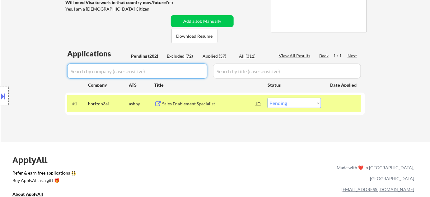
click at [140, 53] on div "Pending (202)" at bounding box center [146, 56] width 31 height 6
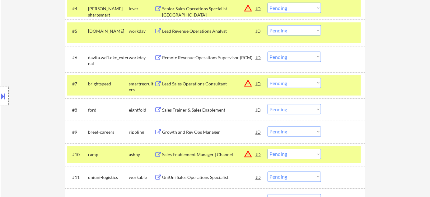
scroll to position [396, 0]
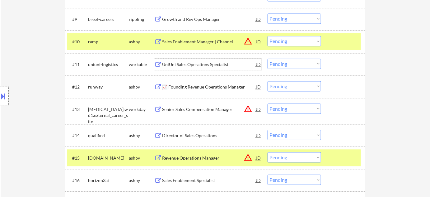
click at [211, 65] on div "UniUni Sales Operations Specialist" at bounding box center [209, 64] width 94 height 6
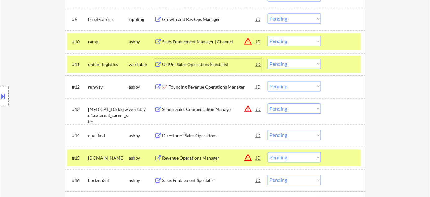
click at [287, 60] on select "Choose an option... Pending Applied Excluded (Questions) Excluded (Expired) Exc…" at bounding box center [295, 63] width 54 height 10
click at [268, 58] on select "Choose an option... Pending Applied Excluded (Questions) Excluded (Expired) Exc…" at bounding box center [295, 63] width 54 height 10
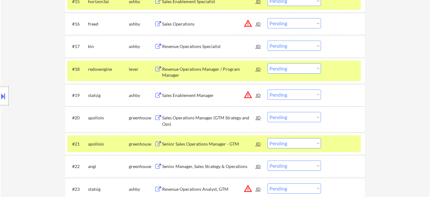
scroll to position [566, 0]
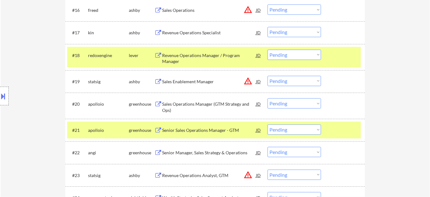
click at [199, 150] on div "Senior Manager, Sales Strategy & Operations" at bounding box center [209, 152] width 94 height 6
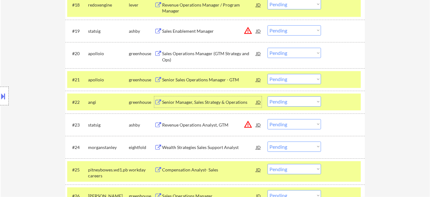
scroll to position [650, 0]
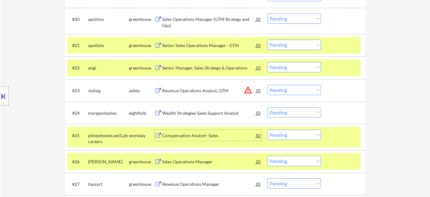
click at [200, 134] on div "Compensation Analyst- Sales" at bounding box center [209, 135] width 94 height 6
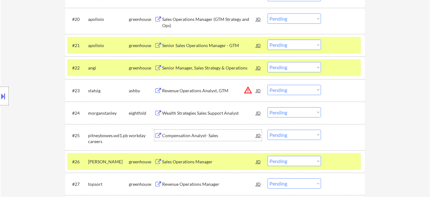
click at [279, 133] on select "Choose an option... Pending Applied Excluded (Questions) Excluded (Expired) Exc…" at bounding box center [295, 134] width 54 height 10
click at [268, 129] on select "Choose an option... Pending Applied Excluded (Questions) Excluded (Expired) Exc…" at bounding box center [295, 134] width 54 height 10
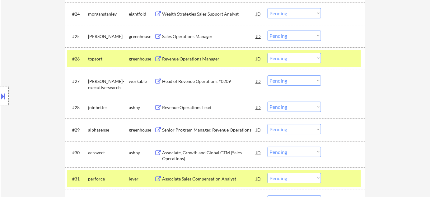
scroll to position [763, 0]
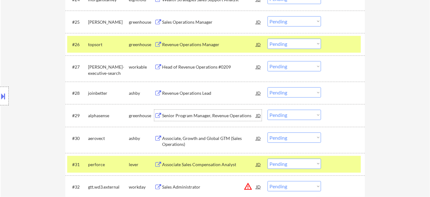
click at [226, 117] on div "Senior Program Manager, Revenue Operations" at bounding box center [209, 115] width 94 height 6
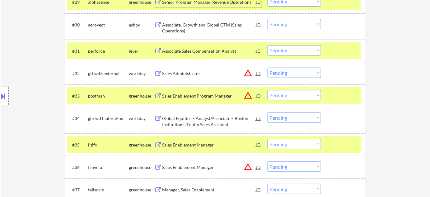
scroll to position [905, 0]
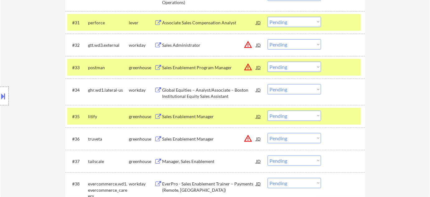
click at [191, 93] on div "Global Equities – Analyst/Associate – Boston Institutional Equity Sales Assista…" at bounding box center [209, 93] width 94 height 12
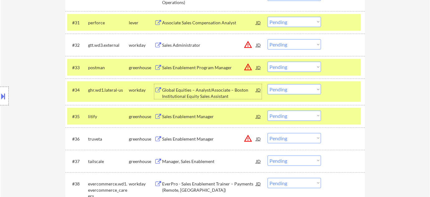
click at [282, 89] on select "Choose an option... Pending Applied Excluded (Questions) Excluded (Expired) Exc…" at bounding box center [295, 89] width 54 height 10
click at [268, 84] on select "Choose an option... Pending Applied Excluded (Questions) Excluded (Expired) Exc…" at bounding box center [295, 89] width 54 height 10
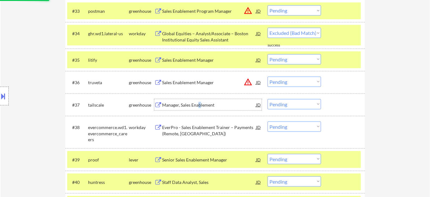
click at [199, 105] on div "Manager, Sales Enablement" at bounding box center [209, 105] width 94 height 6
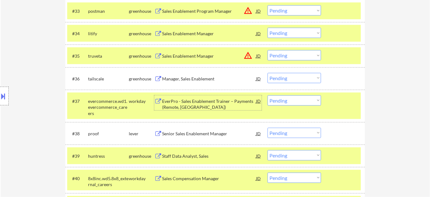
click at [280, 79] on select "Choose an option... Pending Applied Excluded (Questions) Excluded (Expired) Exc…" at bounding box center [295, 78] width 54 height 10
click at [268, 73] on select "Choose an option... Pending Applied Excluded (Questions) Excluded (Expired) Exc…" at bounding box center [295, 78] width 54 height 10
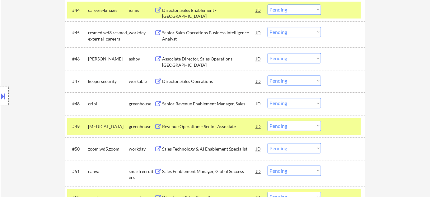
scroll to position [1244, 0]
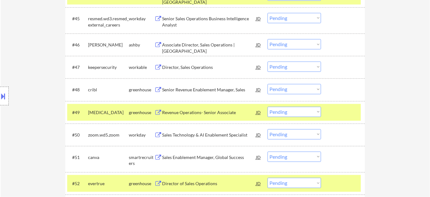
click at [207, 112] on div "Revenue Operations- Senior Associate" at bounding box center [209, 112] width 94 height 6
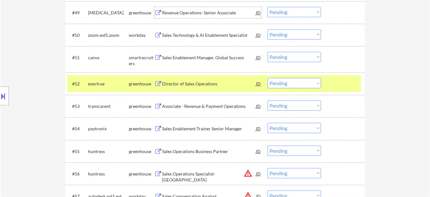
scroll to position [1357, 0]
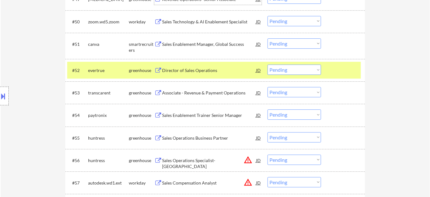
click at [209, 93] on div "Associate - Revenue & Payment Operations" at bounding box center [209, 93] width 94 height 6
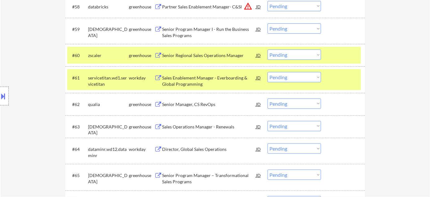
scroll to position [1583, 0]
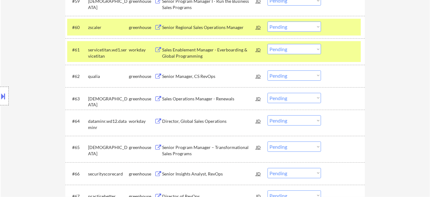
click at [193, 80] on div "Senior Manager, CS RevOps" at bounding box center [209, 75] width 94 height 11
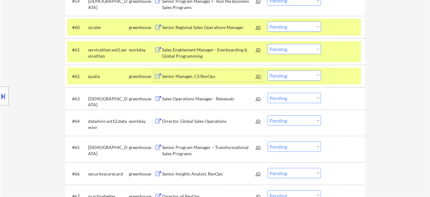
click at [299, 79] on select "Choose an option... Pending Applied Excluded (Questions) Excluded (Expired) Exc…" at bounding box center [295, 75] width 54 height 10
click at [268, 70] on select "Choose an option... Pending Applied Excluded (Questions) Excluded (Expired) Exc…" at bounding box center [295, 75] width 54 height 10
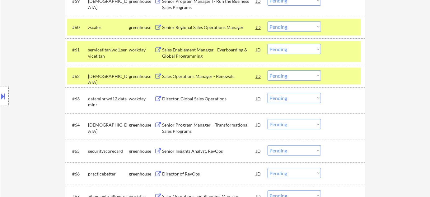
click at [215, 76] on div "Sales Operations Manager - Renewals" at bounding box center [209, 76] width 94 height 6
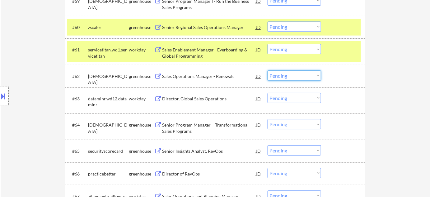
click at [287, 77] on select "Choose an option... Pending Applied Excluded (Questions) Excluded (Expired) Exc…" at bounding box center [295, 75] width 54 height 10
click at [268, 70] on select "Choose an option... Pending Applied Excluded (Questions) Excluded (Expired) Exc…" at bounding box center [295, 75] width 54 height 10
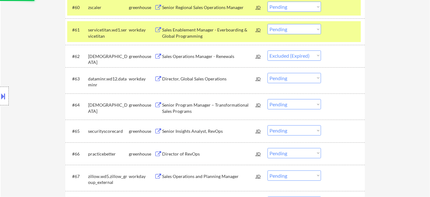
scroll to position [1612, 0]
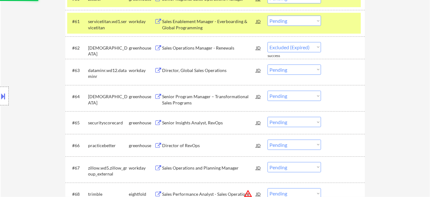
click at [203, 123] on div "Senior Insights Analyst, RevOps" at bounding box center [209, 122] width 94 height 6
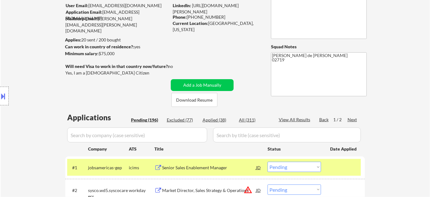
scroll to position [85, 0]
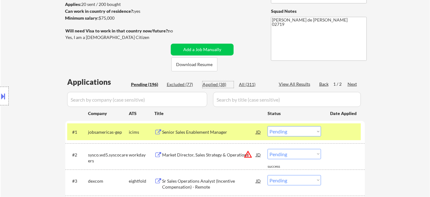
click at [219, 84] on div "Applied (38)" at bounding box center [218, 84] width 31 height 6
click at [154, 99] on input "input" at bounding box center [137, 99] width 140 height 15
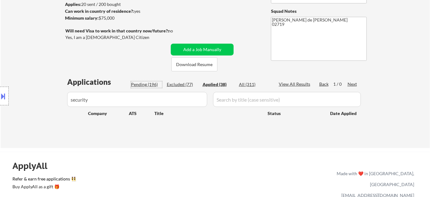
click at [151, 84] on div "Pending (196)" at bounding box center [146, 84] width 31 height 6
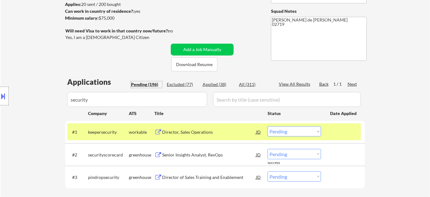
click at [282, 152] on select "Choose an option... Pending Applied Excluded (Questions) Excluded (Expired) Exc…" at bounding box center [295, 154] width 54 height 10
click at [268, 149] on select "Choose an option... Pending Applied Excluded (Questions) Excluded (Expired) Exc…" at bounding box center [295, 154] width 54 height 10
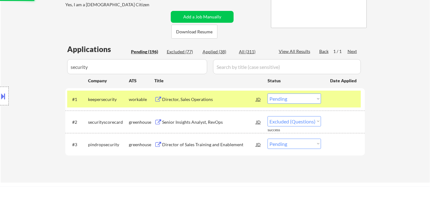
scroll to position [141, 0]
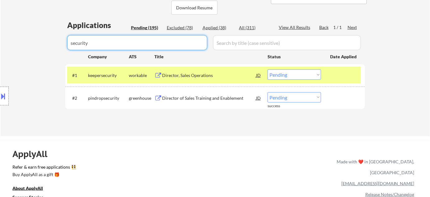
drag, startPoint x: 35, startPoint y: 45, endPoint x: 0, endPoint y: 43, distance: 34.9
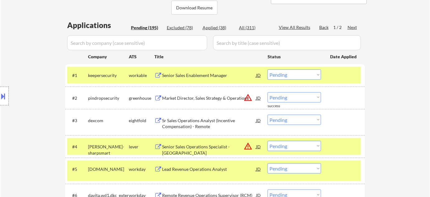
click at [147, 26] on div "Pending (195)" at bounding box center [146, 28] width 31 height 6
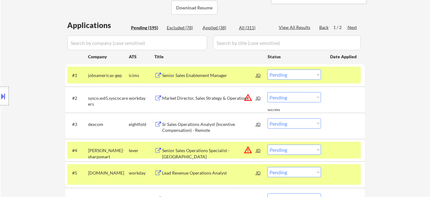
click at [201, 130] on div "Sr Sales Operations Analyst (Incentive Compensation) - Remote" at bounding box center [209, 127] width 94 height 12
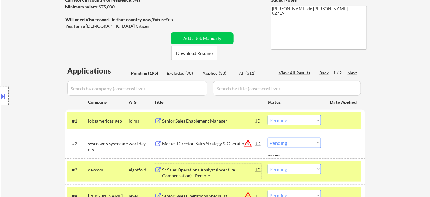
scroll to position [113, 0]
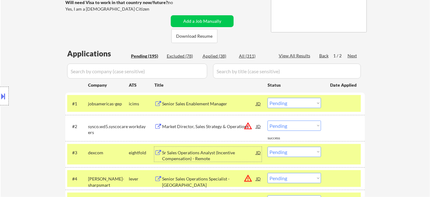
click at [284, 151] on select "Choose an option... Pending Applied Excluded (Questions) Excluded (Expired) Exc…" at bounding box center [295, 152] width 54 height 10
click at [268, 147] on select "Choose an option... Pending Applied Excluded (Questions) Excluded (Expired) Exc…" at bounding box center [295, 152] width 54 height 10
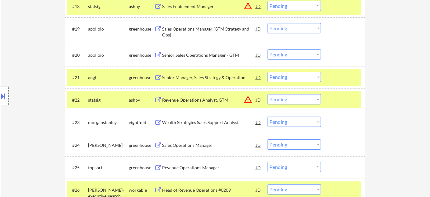
scroll to position [678, 0]
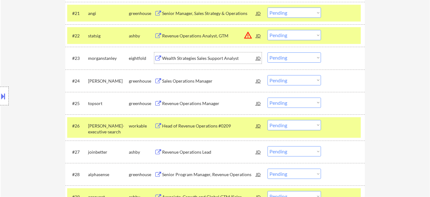
click at [217, 57] on div "Wealth Strategies Sales Support Analyst" at bounding box center [209, 58] width 94 height 6
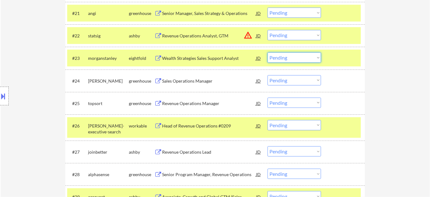
drag, startPoint x: 284, startPoint y: 57, endPoint x: 286, endPoint y: 62, distance: 5.0
click at [284, 57] on select "Choose an option... Pending Applied Excluded (Questions) Excluded (Expired) Exc…" at bounding box center [295, 57] width 54 height 10
click at [268, 52] on select "Choose an option... Pending Applied Excluded (Questions) Excluded (Expired) Exc…" at bounding box center [295, 57] width 54 height 10
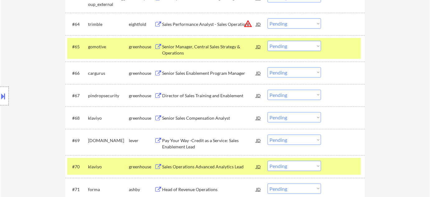
scroll to position [1697, 0]
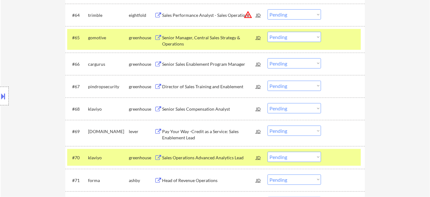
click at [208, 108] on div "Senior Sales Compensation Analyst" at bounding box center [209, 109] width 94 height 6
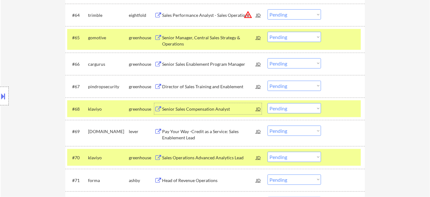
click at [298, 107] on select "Choose an option... Pending Applied Excluded (Questions) Excluded (Expired) Exc…" at bounding box center [295, 108] width 54 height 10
click at [268, 103] on select "Choose an option... Pending Applied Excluded (Questions) Excluded (Expired) Exc…" at bounding box center [295, 108] width 54 height 10
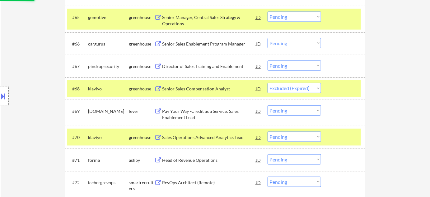
scroll to position [1725, 0]
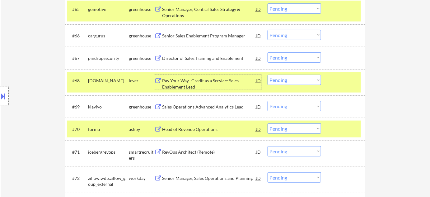
click at [190, 82] on div "Pay Your Way -Credit as a Service: Sales Enablement Lead" at bounding box center [209, 83] width 94 height 12
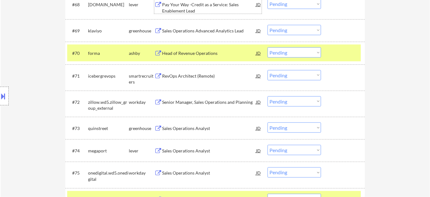
scroll to position [1810, 0]
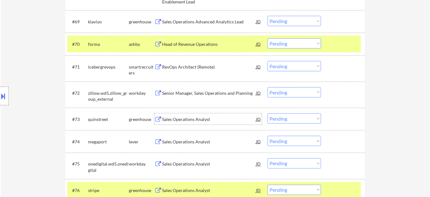
click at [193, 117] on div "Sales Operations Analyst" at bounding box center [209, 119] width 94 height 6
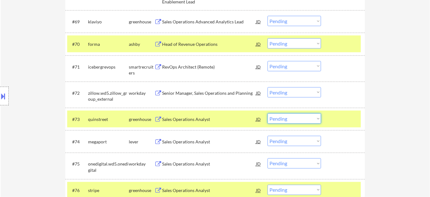
click at [300, 120] on select "Choose an option... Pending Applied Excluded (Questions) Excluded (Expired) Exc…" at bounding box center [295, 118] width 54 height 10
click at [268, 113] on select "Choose an option... Pending Applied Excluded (Questions) Excluded (Expired) Exc…" at bounding box center [295, 118] width 54 height 10
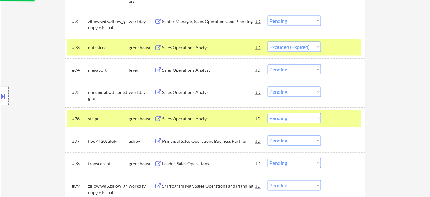
scroll to position [1895, 0]
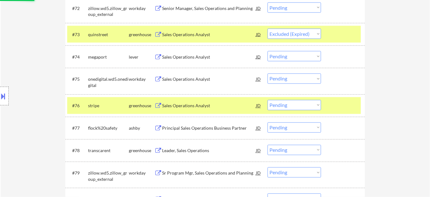
click at [199, 54] on div "Sales Operations Analyst" at bounding box center [209, 57] width 94 height 6
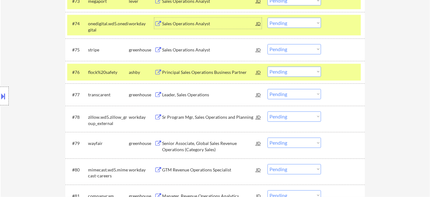
scroll to position [1951, 0]
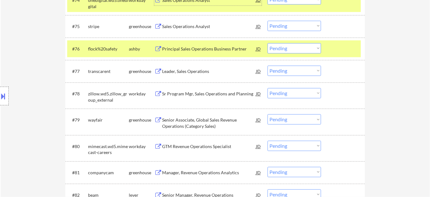
click at [192, 73] on div "Leader, Sales Operations" at bounding box center [209, 71] width 94 height 6
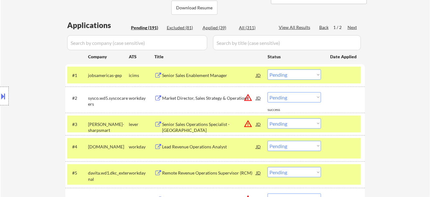
scroll to position [0, 0]
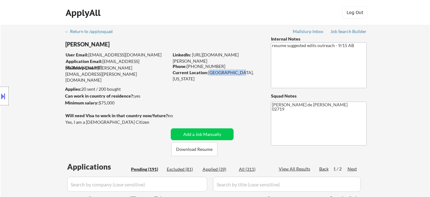
drag, startPoint x: 209, startPoint y: 71, endPoint x: 235, endPoint y: 73, distance: 26.6
click at [235, 73] on div "Current Location: [GEOGRAPHIC_DATA], [US_STATE]" at bounding box center [217, 75] width 88 height 12
copy div "[GEOGRAPHIC_DATA], [GEOGRAPHIC_DATA]"
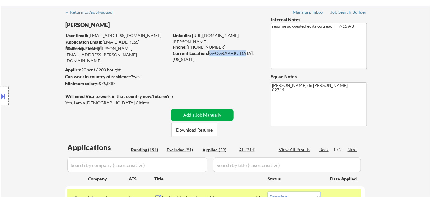
scroll to position [28, 0]
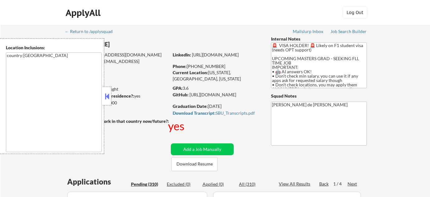
select select ""pending""
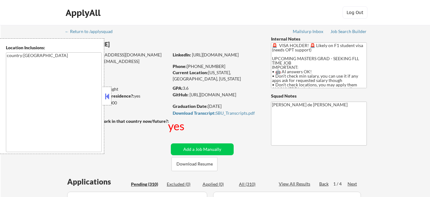
select select ""pending""
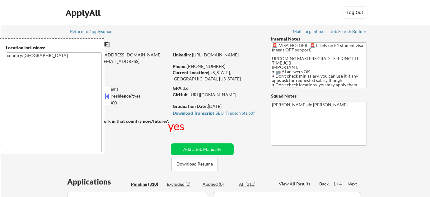
select select ""pending""
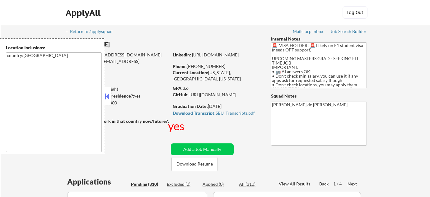
select select ""pending""
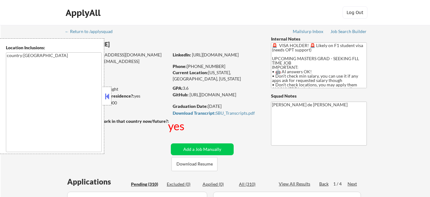
select select ""pending""
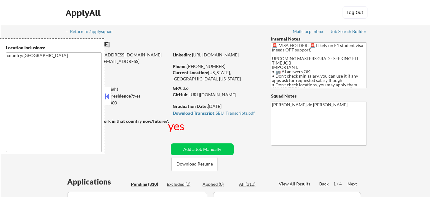
select select ""pending""
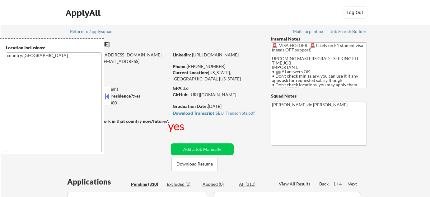
select select ""pending""
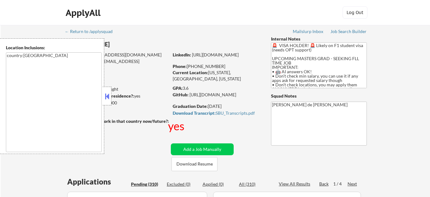
select select ""pending""
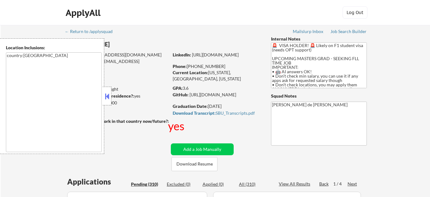
select select ""pending""
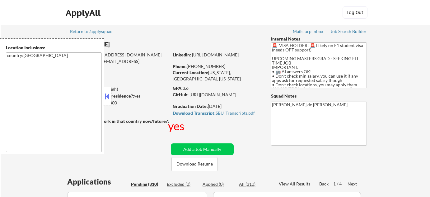
select select ""pending""
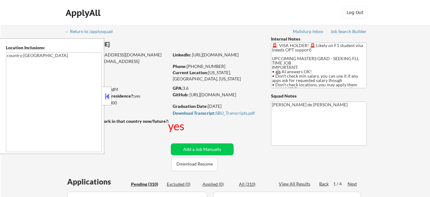
select select ""pending""
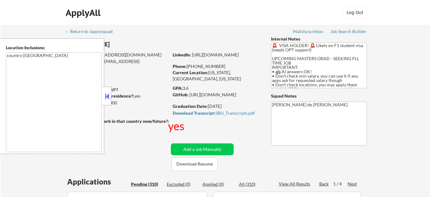
select select ""pending""
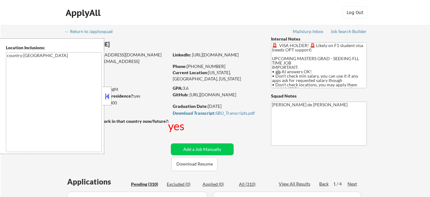
select select ""pending""
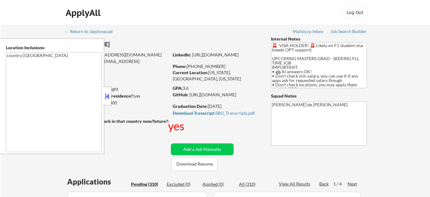
select select ""pending""
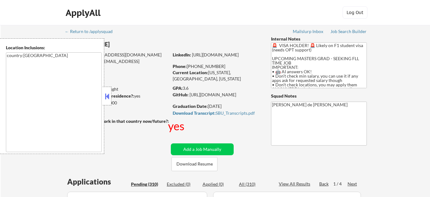
select select ""pending""
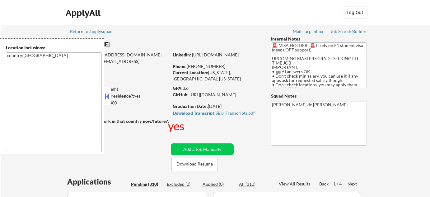
select select ""pending""
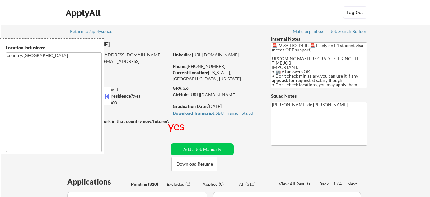
select select ""pending""
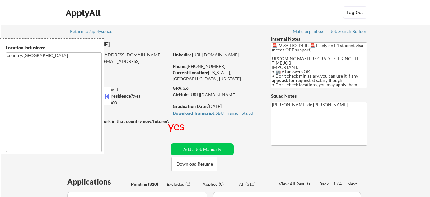
select select ""pending""
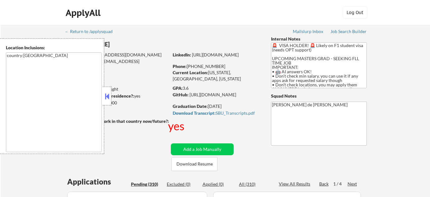
select select ""pending""
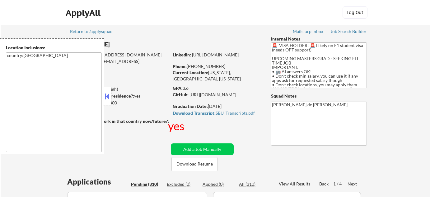
select select ""pending""
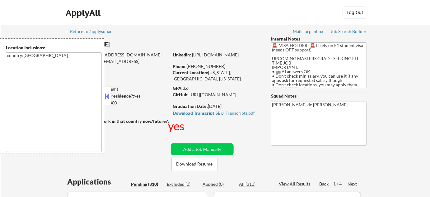
click at [107, 99] on button at bounding box center [107, 95] width 7 height 9
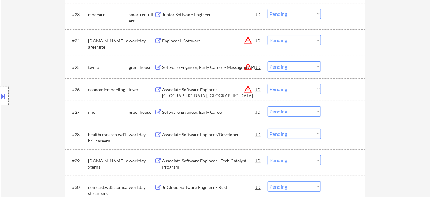
scroll to position [763, 0]
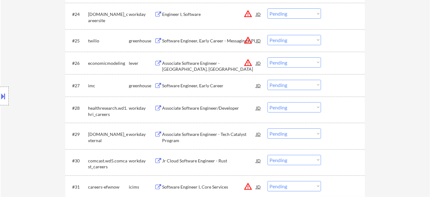
click at [197, 82] on div "Software Engineer, Early Career" at bounding box center [209, 85] width 94 height 11
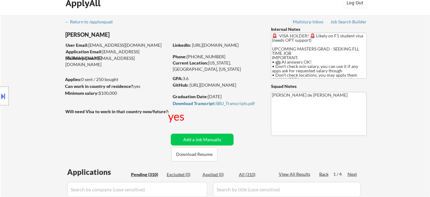
scroll to position [0, 0]
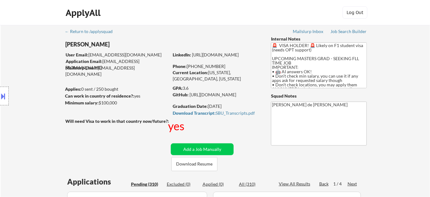
drag, startPoint x: 188, startPoint y: 65, endPoint x: 219, endPoint y: 66, distance: 30.8
click at [222, 65] on div "Phone: +1 516-434-1033" at bounding box center [217, 66] width 88 height 6
copy div "+1 516-434-1033"
